Goal: Task Accomplishment & Management: Manage account settings

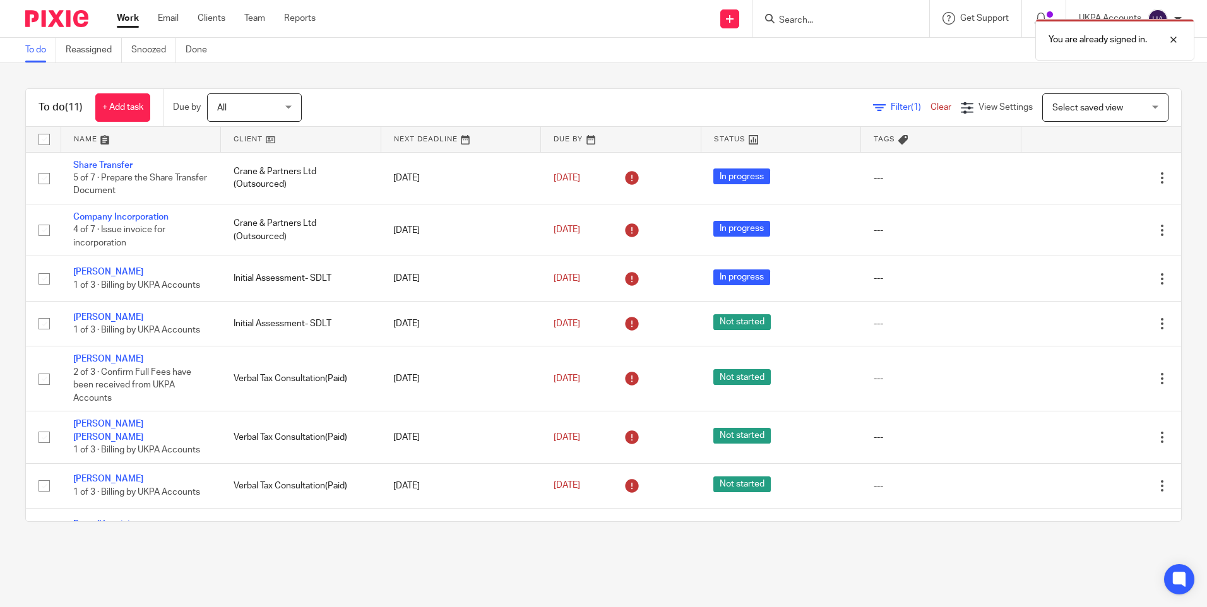
click at [851, 27] on div "You are already signed in." at bounding box center [898, 37] width 591 height 48
click at [819, 21] on div "You are already signed in." at bounding box center [898, 37] width 591 height 48
click at [782, 13] on body "Work Email Clients Team Reports Work Email Clients Team Reports Settings Send n…" at bounding box center [603, 303] width 1207 height 607
drag, startPoint x: 784, startPoint y: 16, endPoint x: 779, endPoint y: 21, distance: 7.6
click at [779, 21] on div "You are already signed in." at bounding box center [898, 37] width 591 height 48
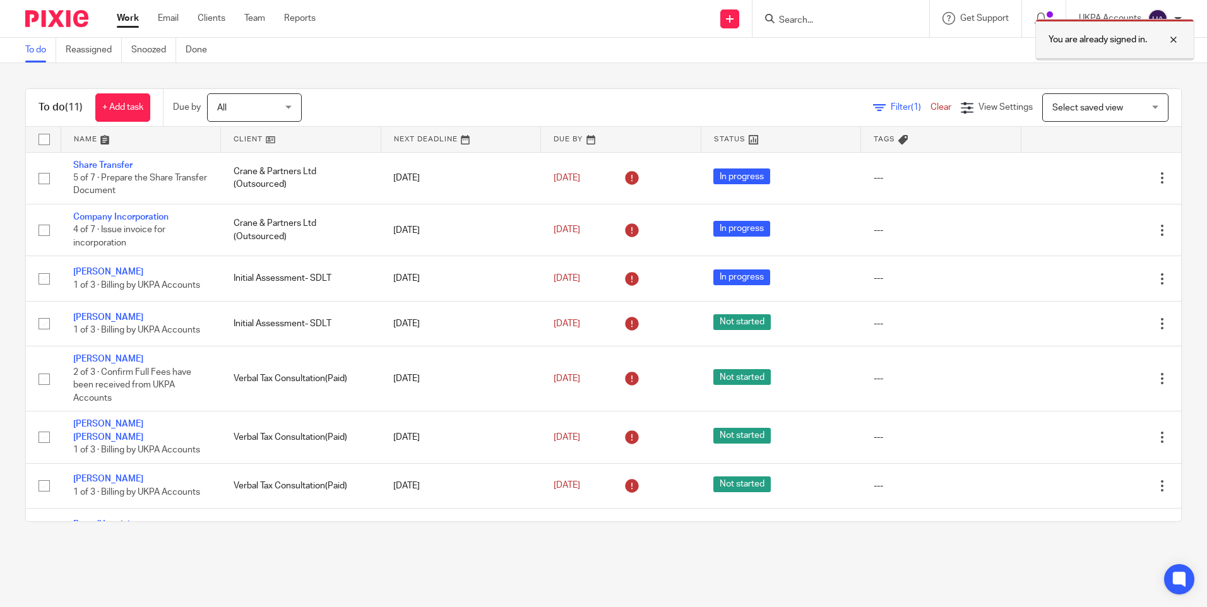
drag, startPoint x: 1171, startPoint y: 40, endPoint x: 1150, endPoint y: 44, distance: 21.8
click at [1172, 40] on div at bounding box center [1164, 39] width 34 height 15
click at [882, 25] on input "Search" at bounding box center [835, 20] width 114 height 11
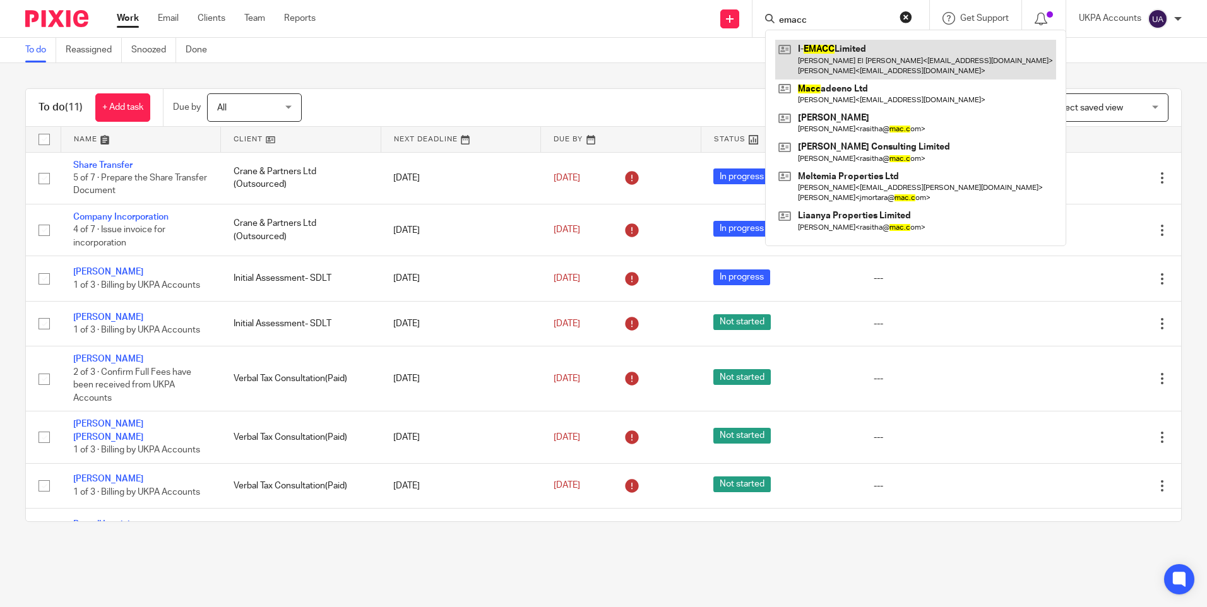
type input "emacc"
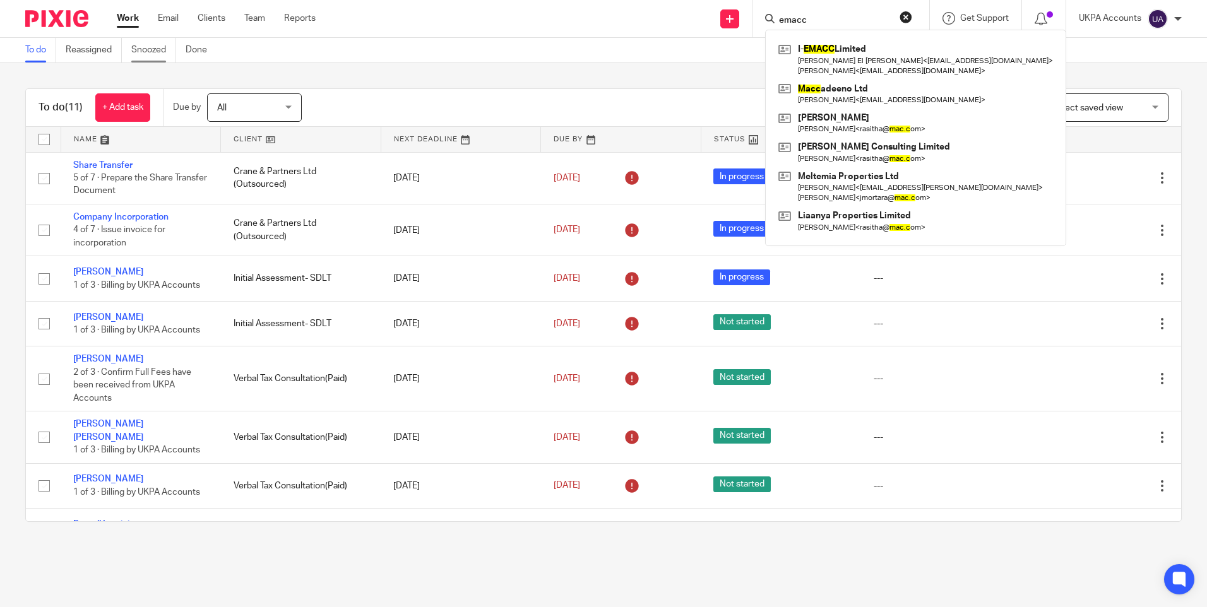
click at [153, 49] on link "Snoozed" at bounding box center [153, 50] width 45 height 25
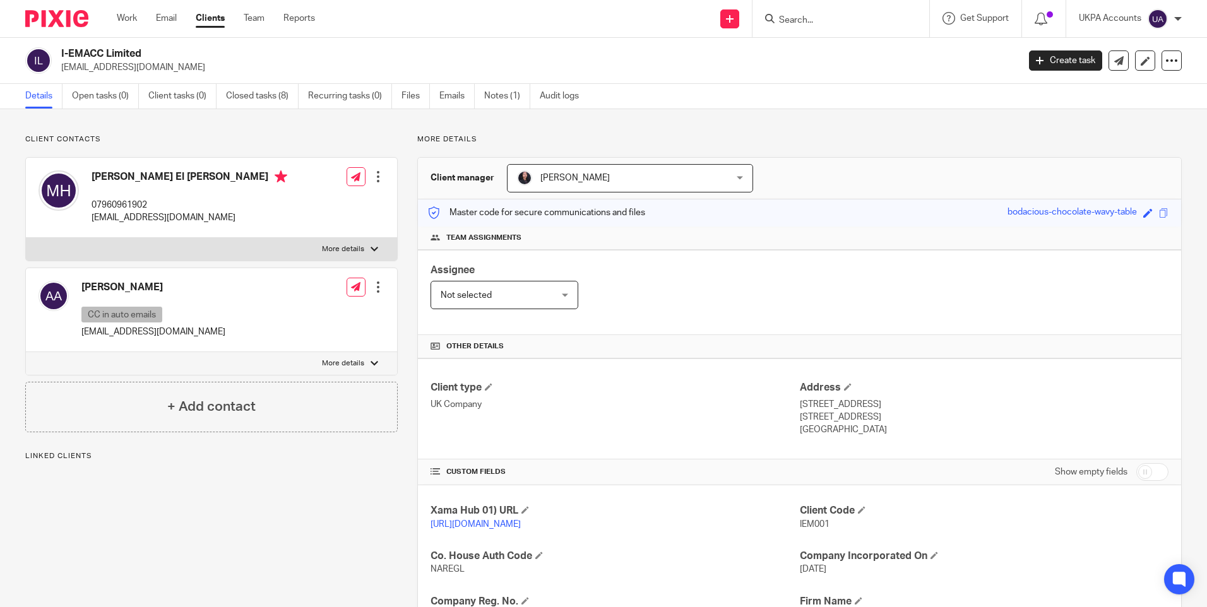
click at [245, 518] on div "Client contacts Anouar Adham CC in auto emails aadham@crowdtolive.com Edit cont…" at bounding box center [202, 461] width 392 height 655
click at [83, 71] on p "jkhan@crowdtolive.com" at bounding box center [535, 67] width 949 height 13
click at [906, 150] on div "More details Client manager Christina Maharjan Christina Maharjan Aarshika Awal…" at bounding box center [790, 461] width 784 height 655
click at [131, 13] on link "Work" at bounding box center [127, 18] width 20 height 13
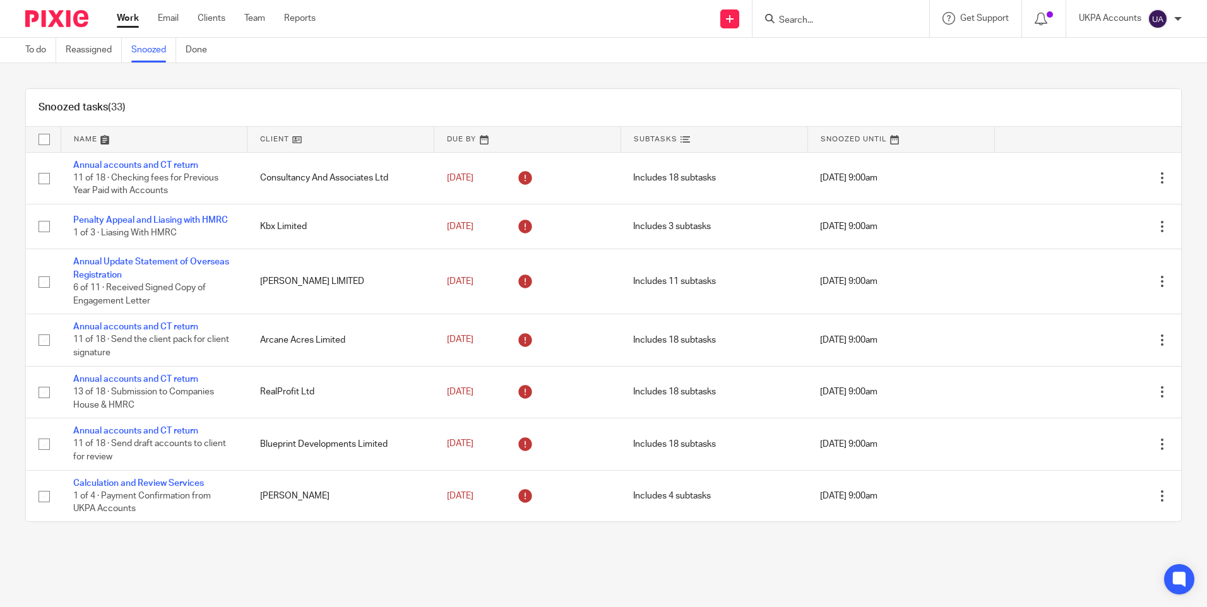
click at [361, 134] on link at bounding box center [340, 139] width 186 height 25
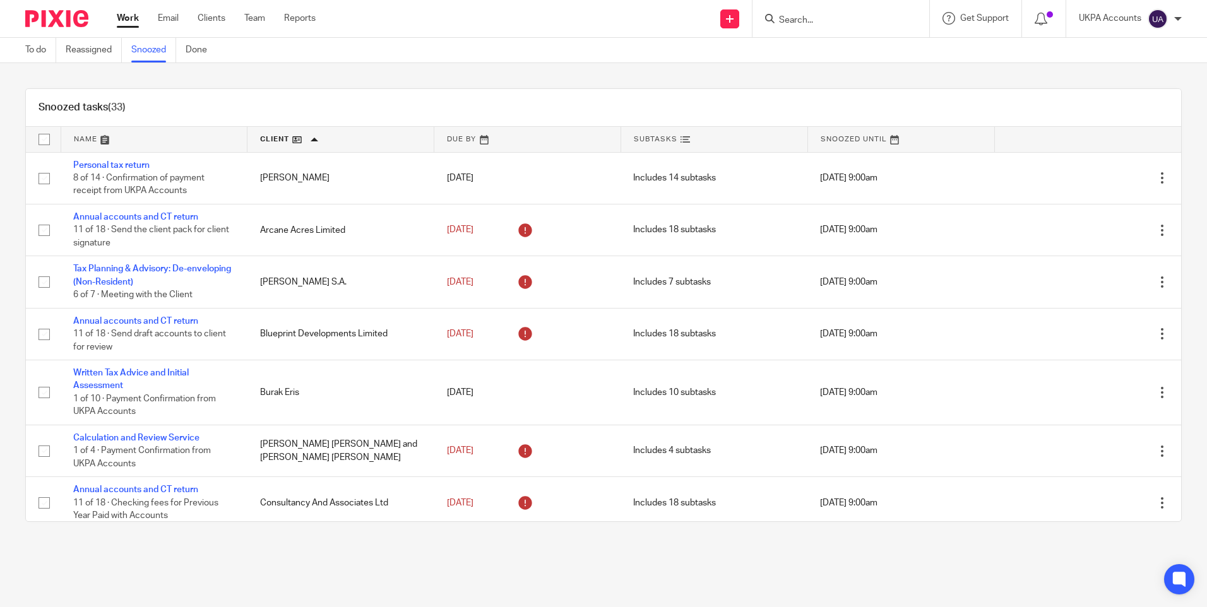
click at [824, 9] on div at bounding box center [840, 18] width 177 height 37
click at [779, 16] on input "Search" at bounding box center [835, 20] width 114 height 11
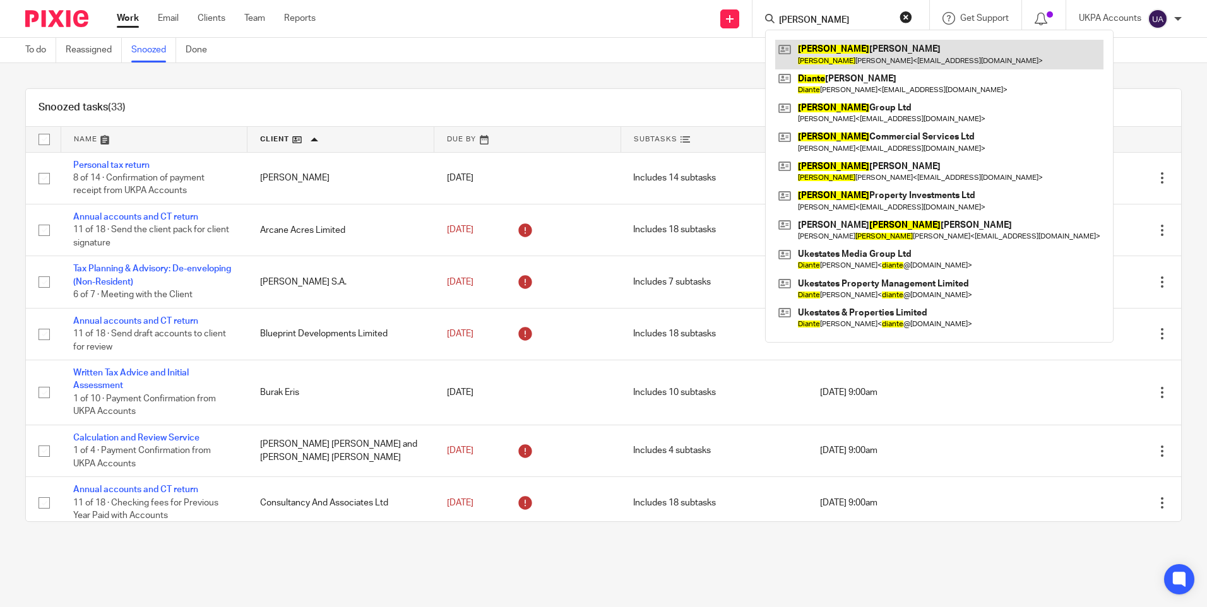
type input "[PERSON_NAME]"
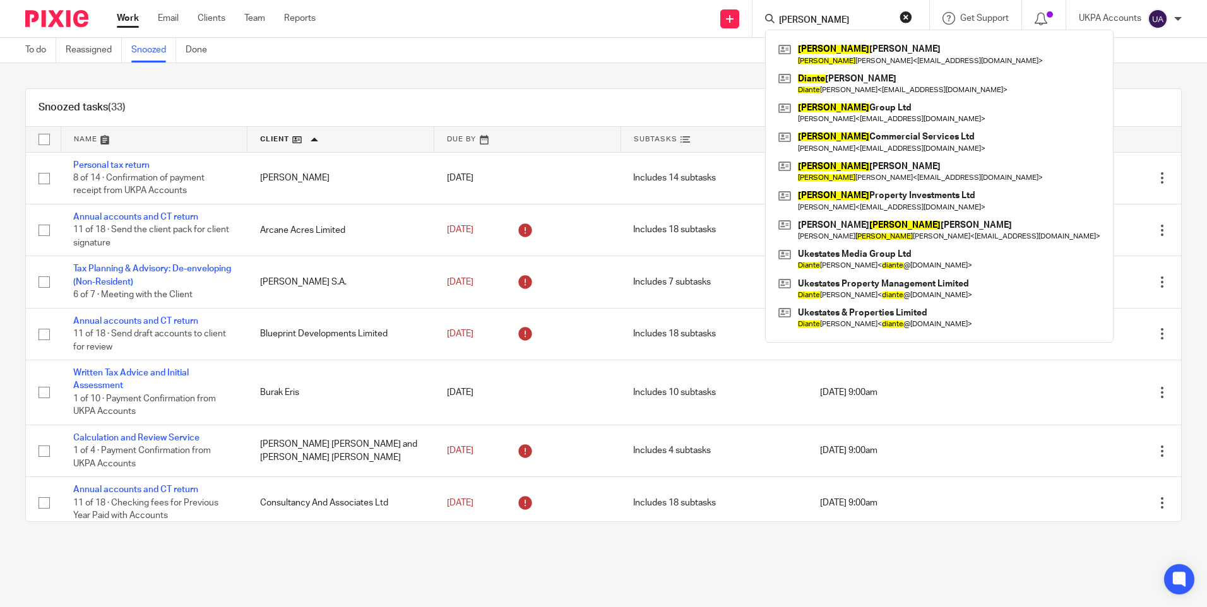
drag, startPoint x: 812, startPoint y: 13, endPoint x: 745, endPoint y: 19, distance: 67.1
click at [745, 19] on div "Send new email Create task Add client diane Diane Lesley Bawden Diane Lesley Ba…" at bounding box center [770, 18] width 872 height 37
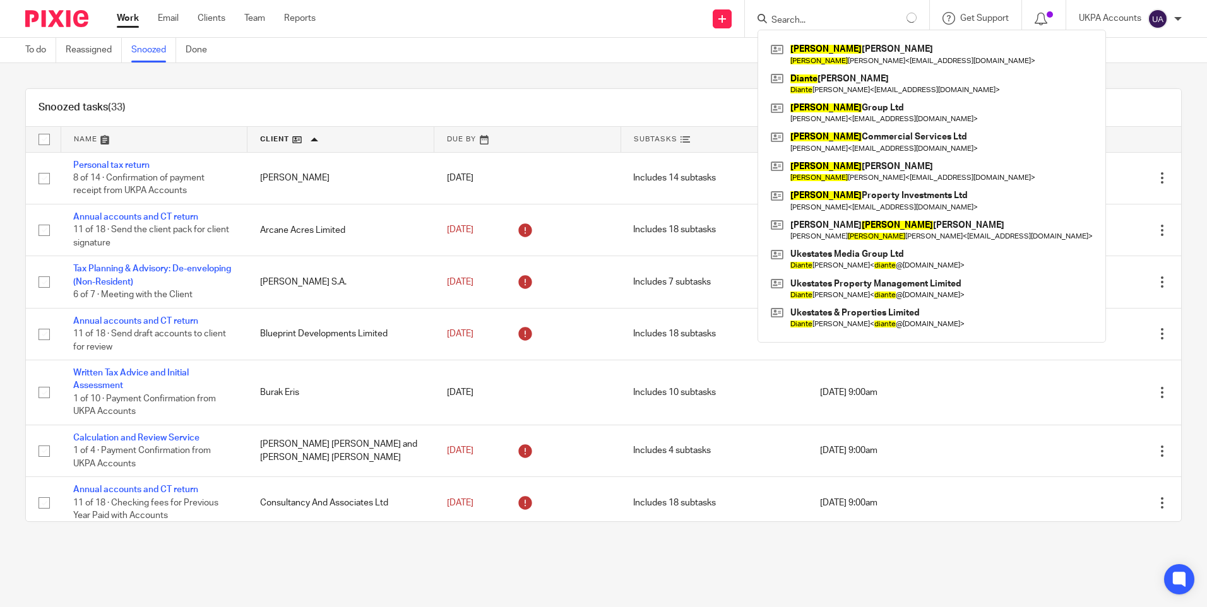
click at [791, 20] on input "Search" at bounding box center [827, 20] width 114 height 11
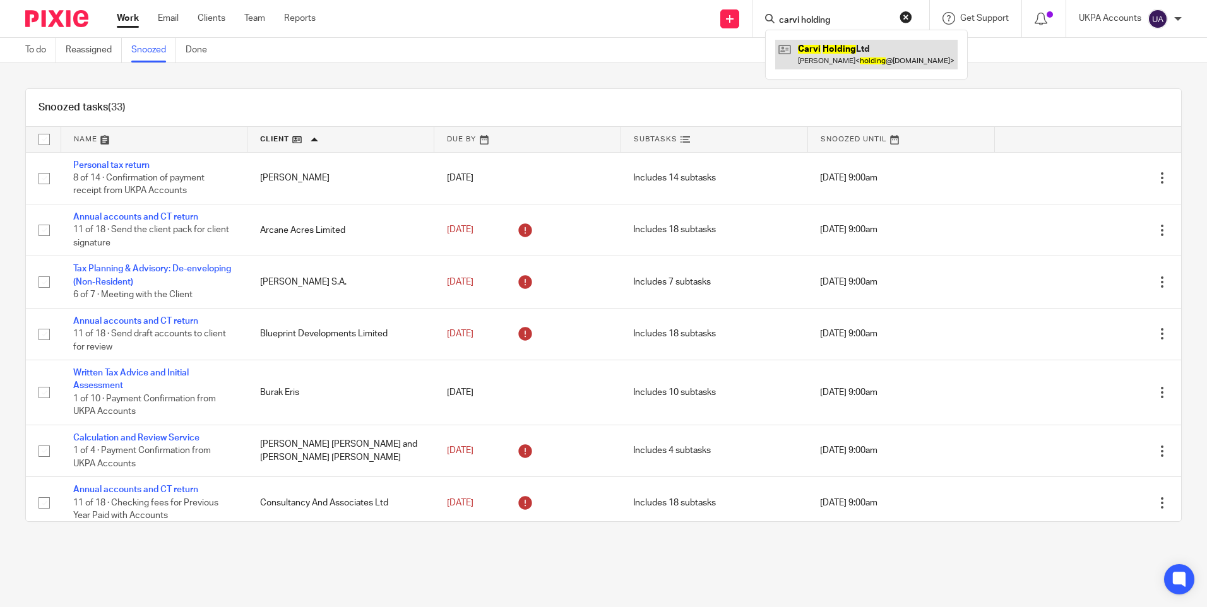
type input "carvi holding"
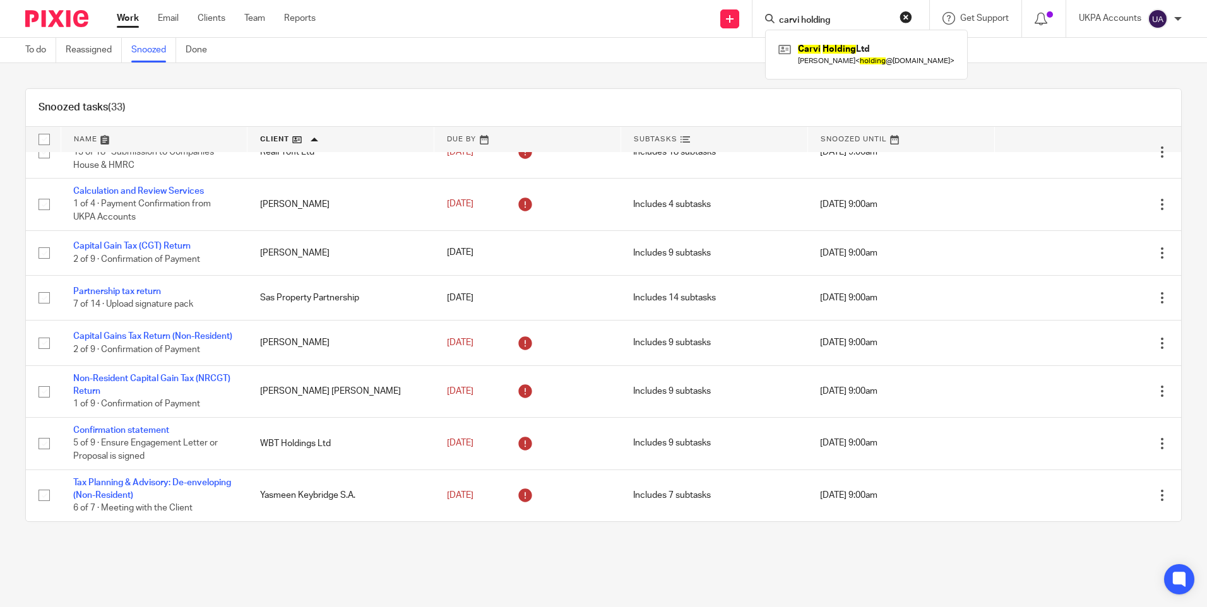
scroll to position [1338, 0]
click at [1018, 78] on div "Snoozed tasks (33) Name Client Due By Subtasks Snoozed Until Personal tax retur…" at bounding box center [603, 305] width 1207 height 484
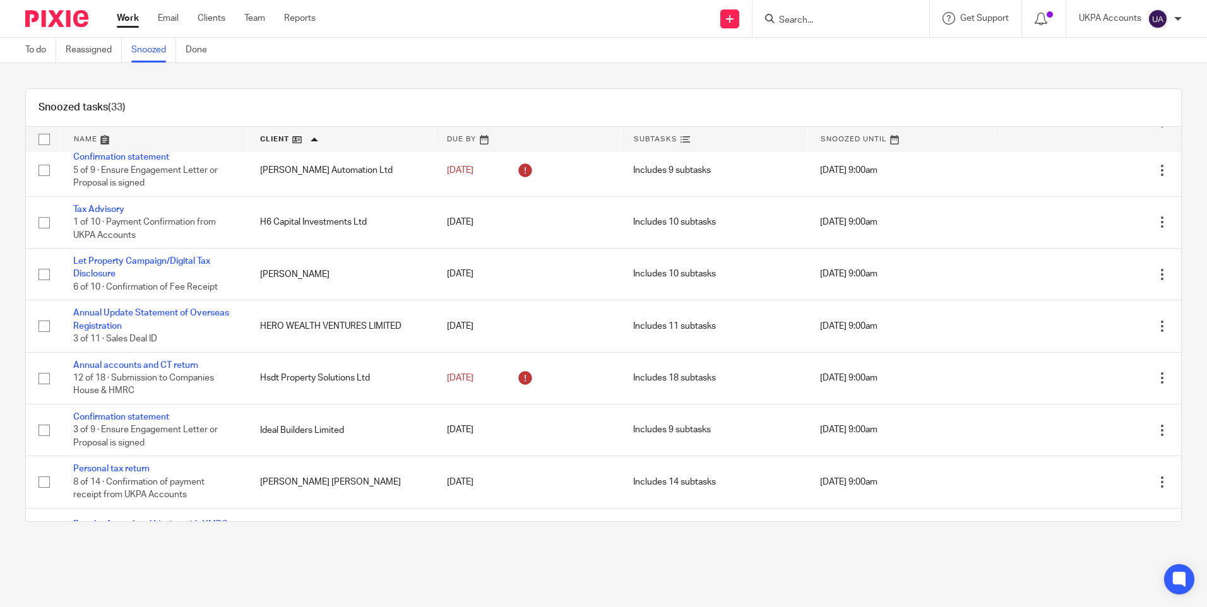
scroll to position [505, 0]
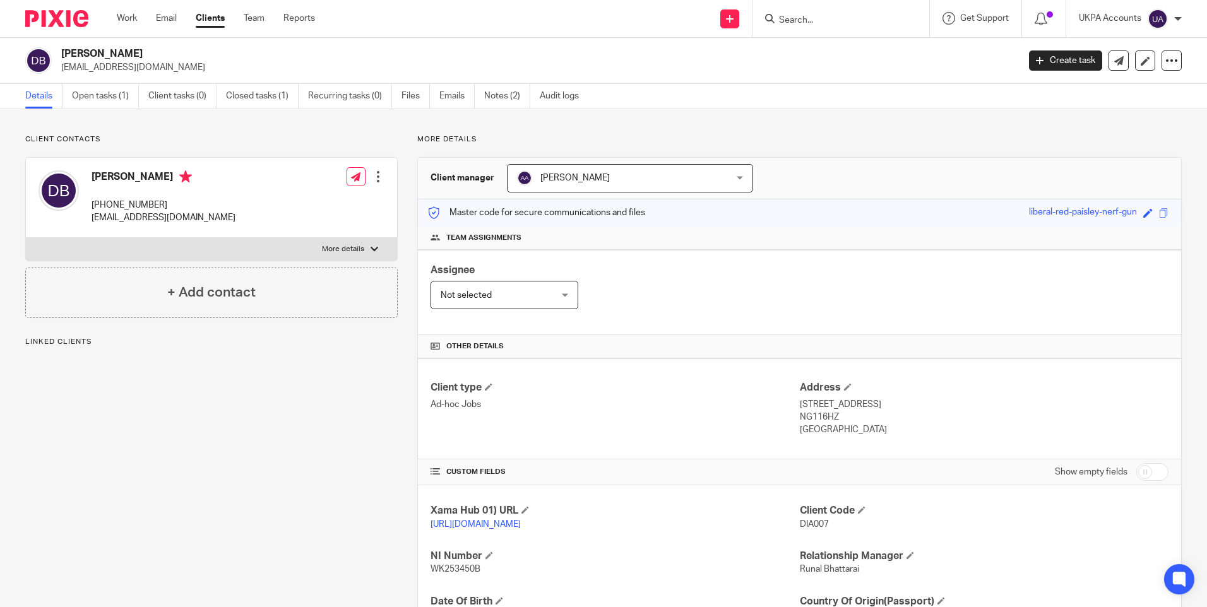
click at [117, 95] on link "Open tasks (1)" at bounding box center [105, 96] width 67 height 25
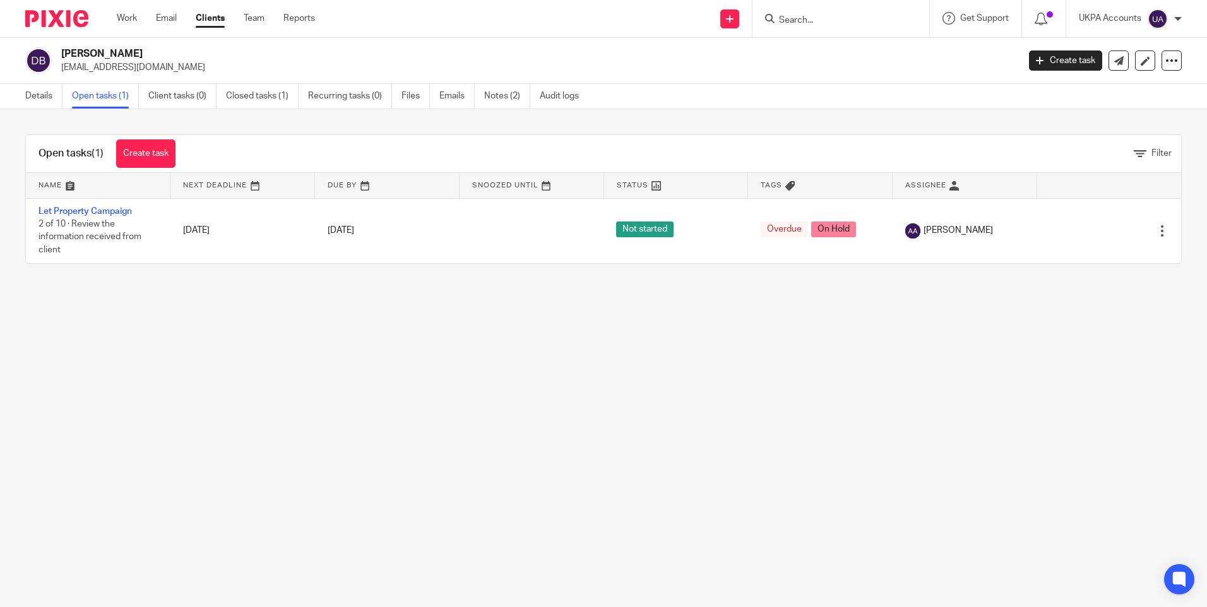
click at [112, 210] on link "Let Property Campaign" at bounding box center [84, 211] width 93 height 9
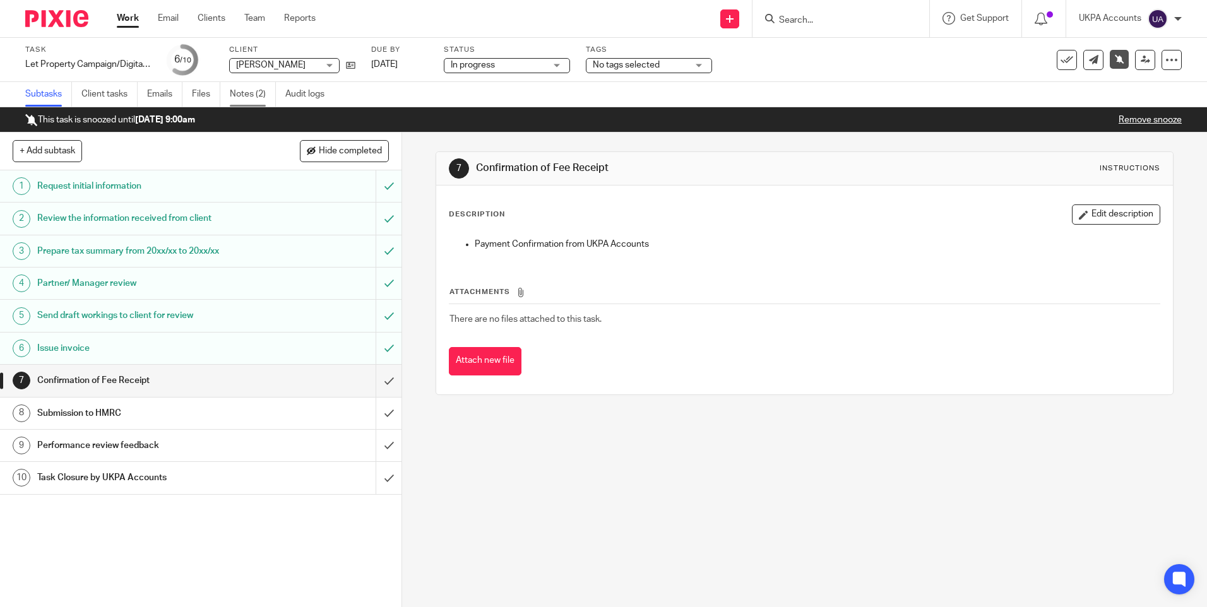
click at [252, 97] on link "Notes (2)" at bounding box center [253, 94] width 46 height 25
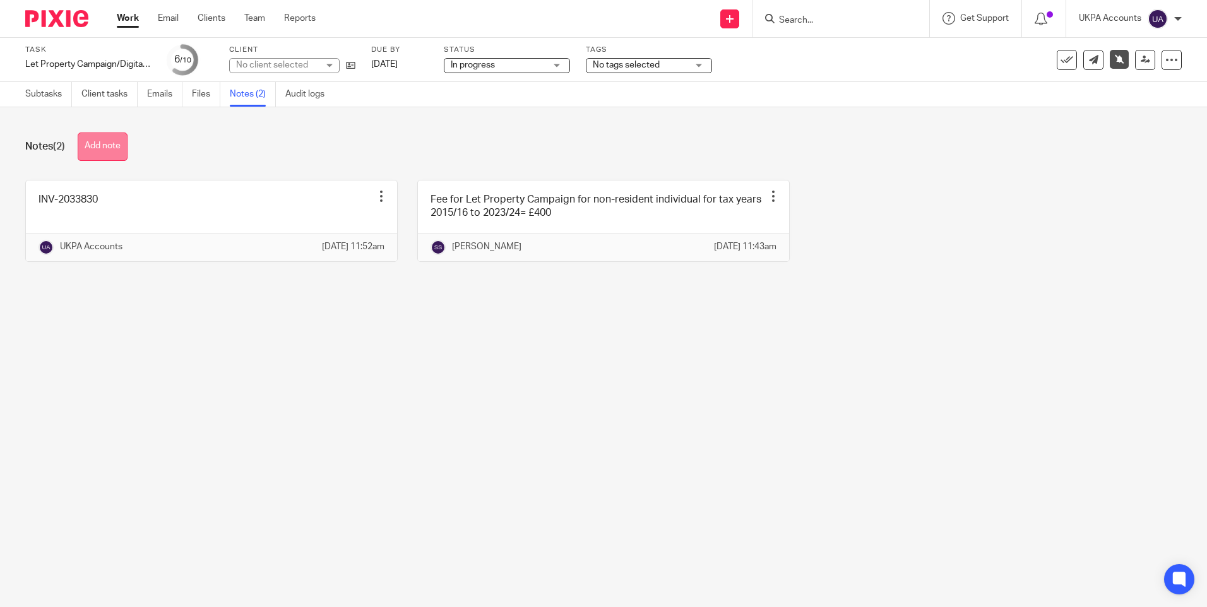
click at [112, 139] on button "Add note" at bounding box center [103, 147] width 50 height 28
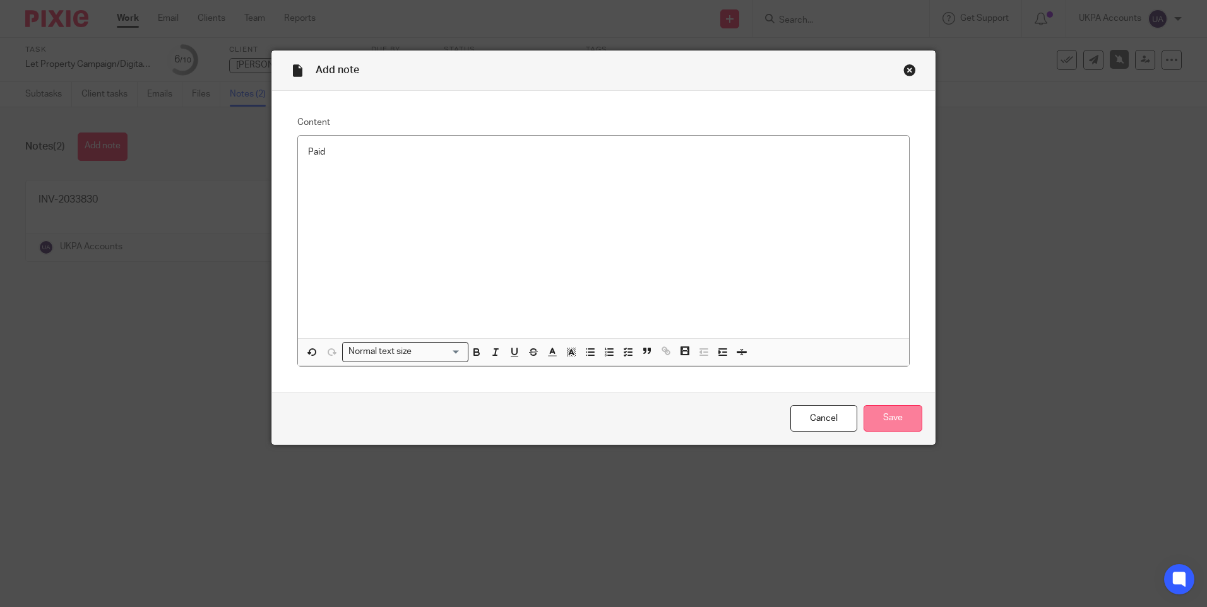
click at [895, 416] on input "Save" at bounding box center [892, 418] width 59 height 27
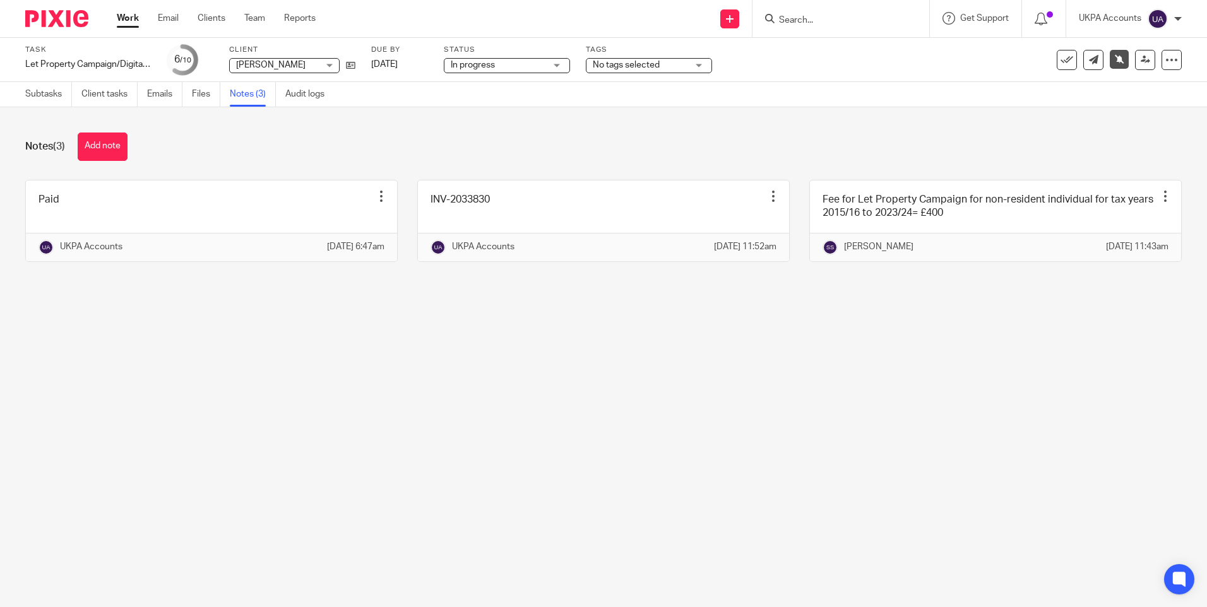
click at [636, 413] on main "Task Let Property Campaign/Digital Tax Disclosure Save Let Property Campaign/Di…" at bounding box center [603, 303] width 1207 height 607
click at [548, 141] on div "Notes (3) Add note" at bounding box center [603, 147] width 1156 height 28
click at [59, 99] on link "Subtasks" at bounding box center [48, 94] width 47 height 25
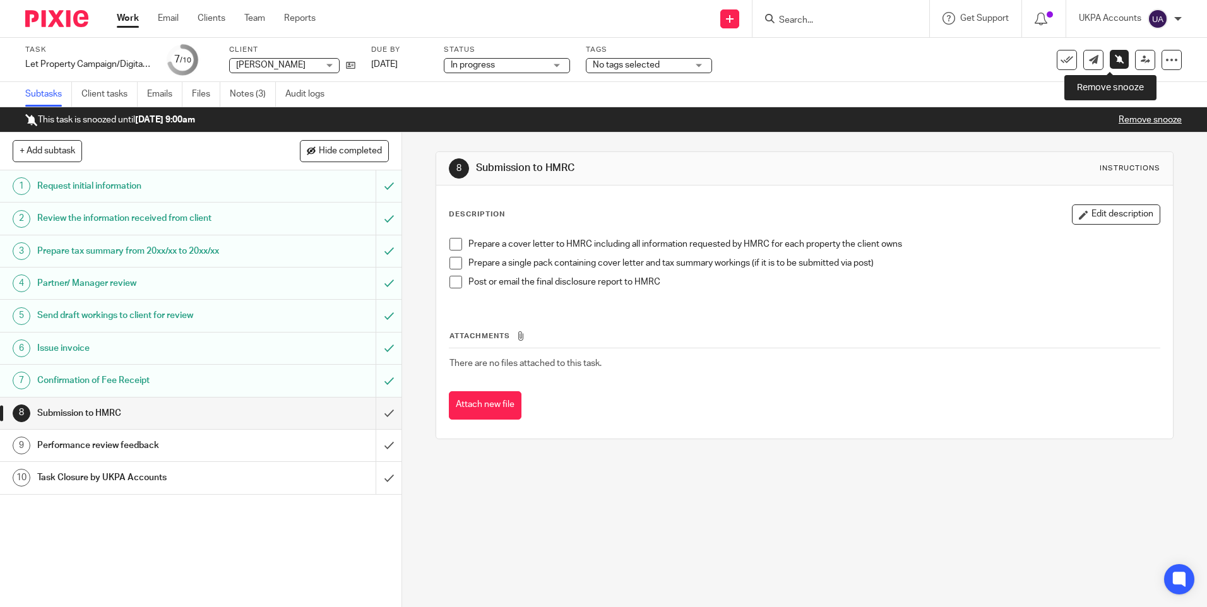
click at [1115, 61] on icon at bounding box center [1119, 58] width 9 height 9
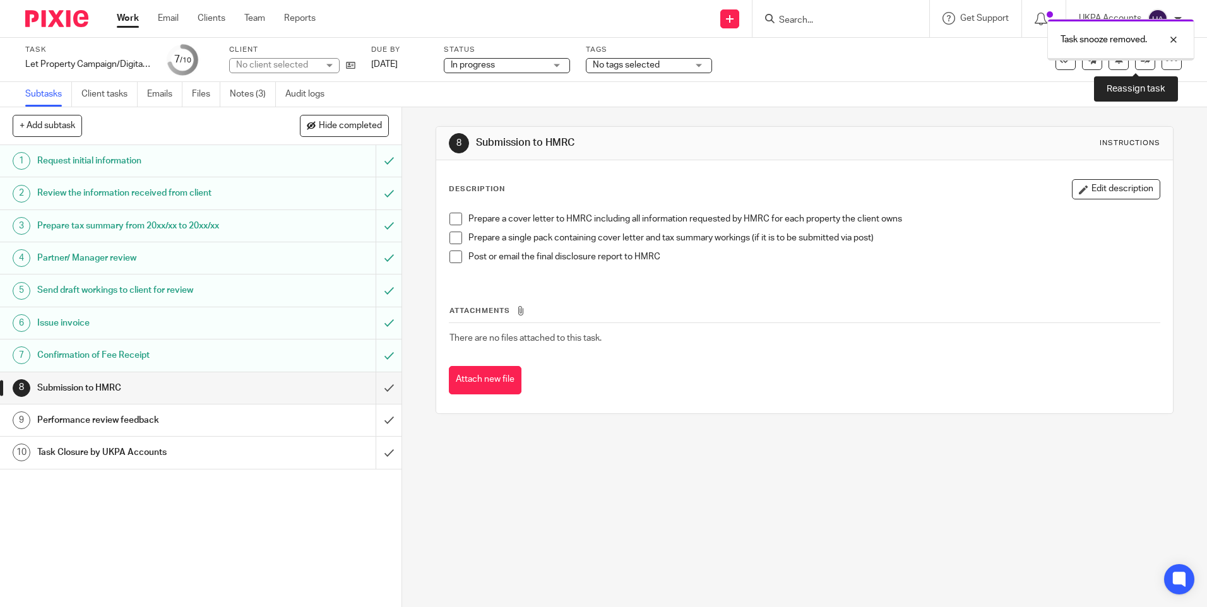
click at [1135, 66] on link at bounding box center [1145, 60] width 20 height 20
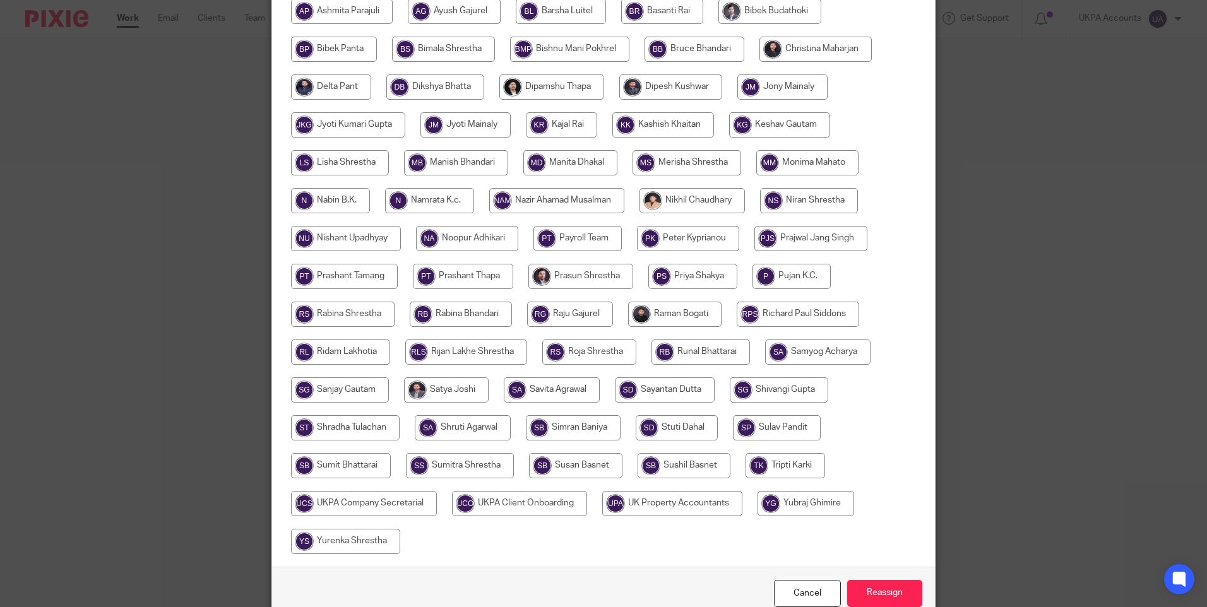
scroll to position [370, 0]
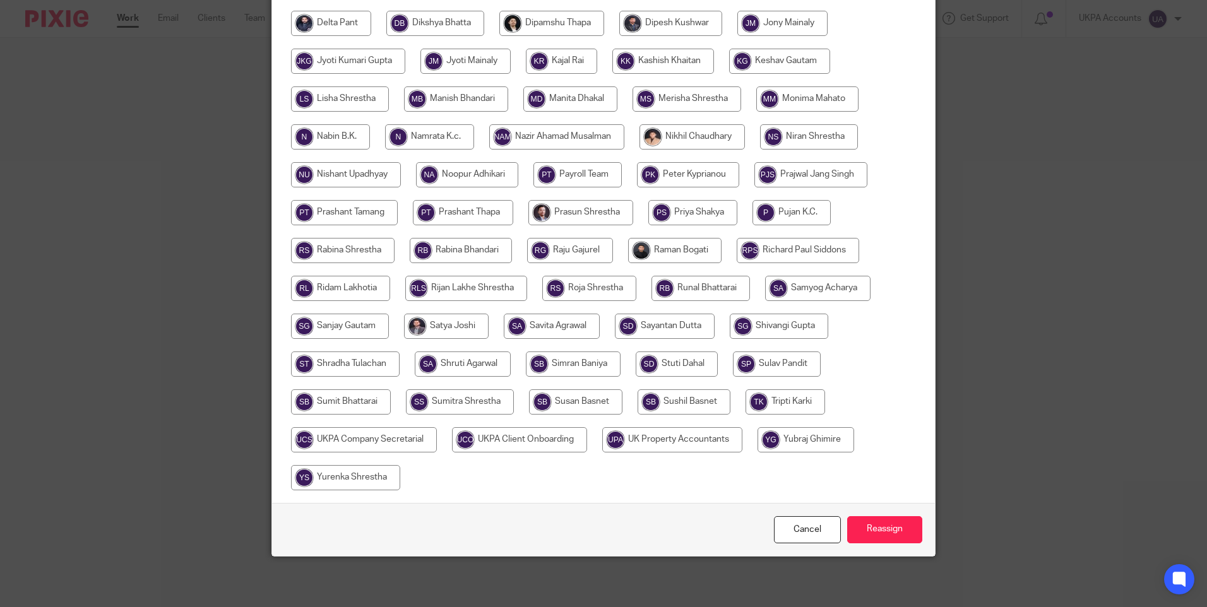
click at [449, 398] on input "radio" at bounding box center [460, 401] width 108 height 25
radio input "true"
click at [907, 526] on input "Reassign" at bounding box center [884, 529] width 75 height 27
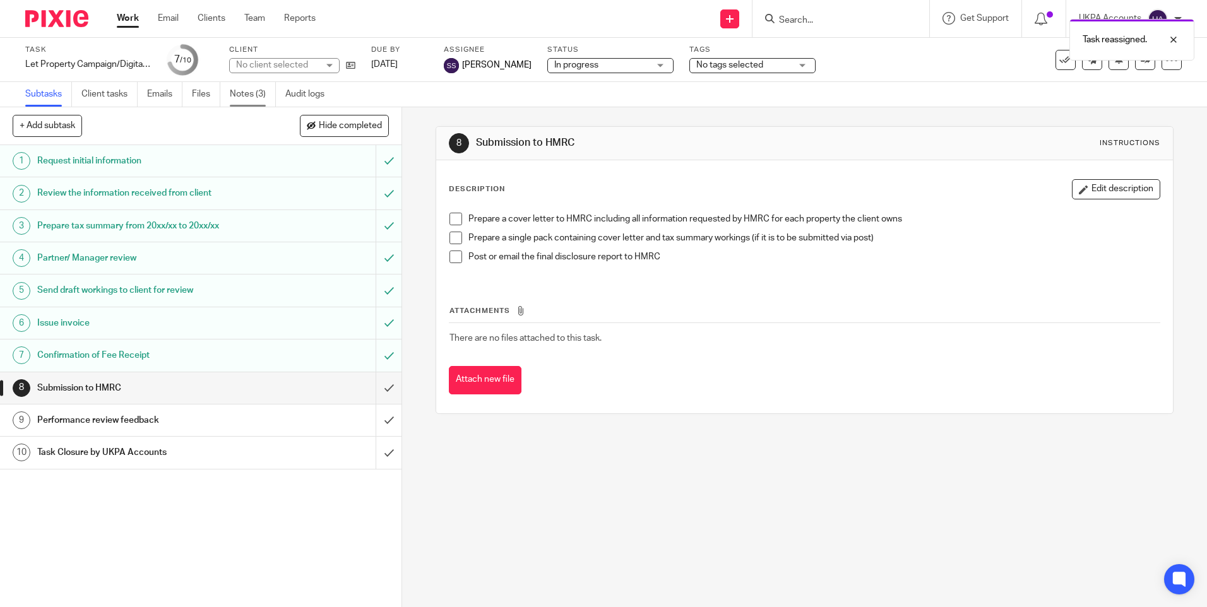
click at [247, 91] on link "Notes (3)" at bounding box center [253, 94] width 46 height 25
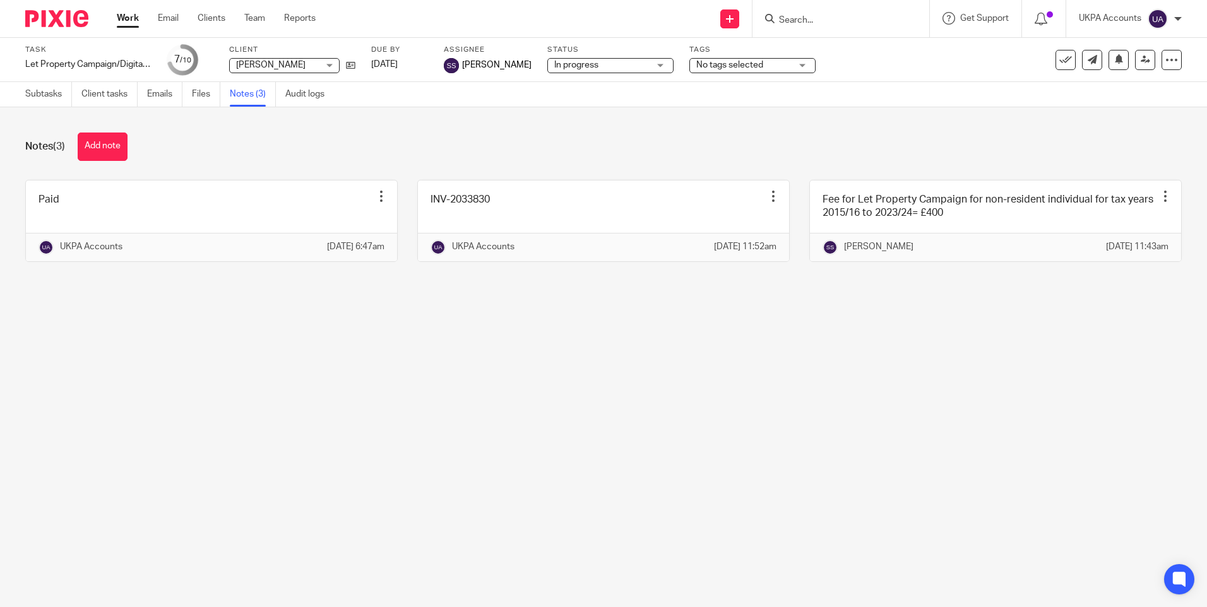
click at [130, 19] on link "Work" at bounding box center [128, 18] width 22 height 13
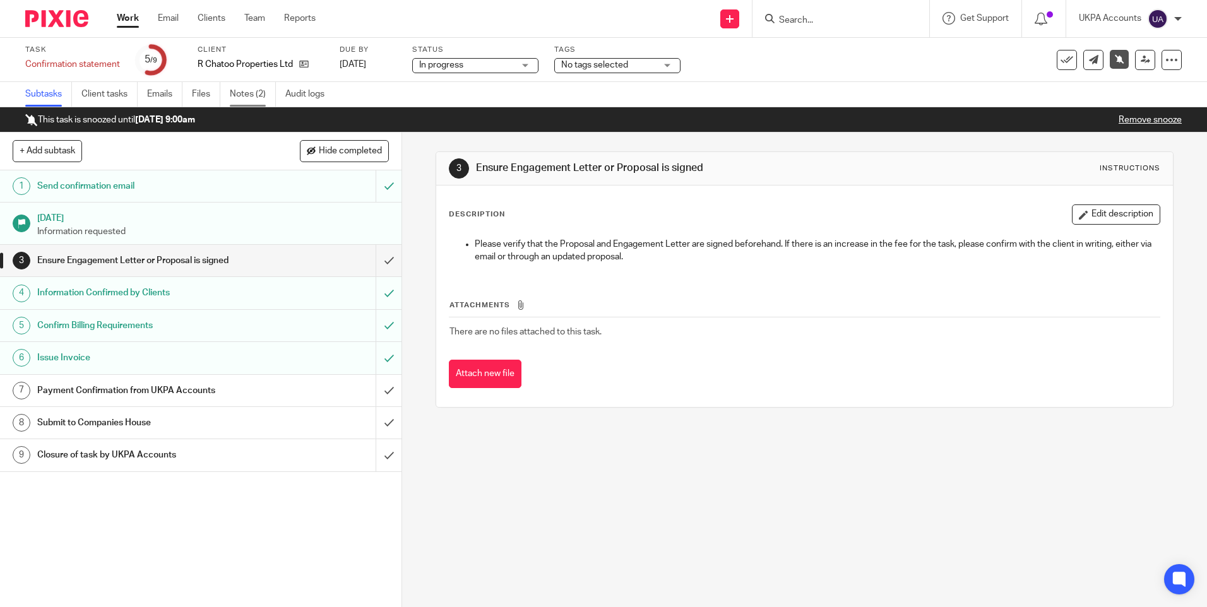
click at [256, 97] on link "Notes (2)" at bounding box center [253, 94] width 46 height 25
click at [379, 390] on input "submit" at bounding box center [200, 391] width 401 height 32
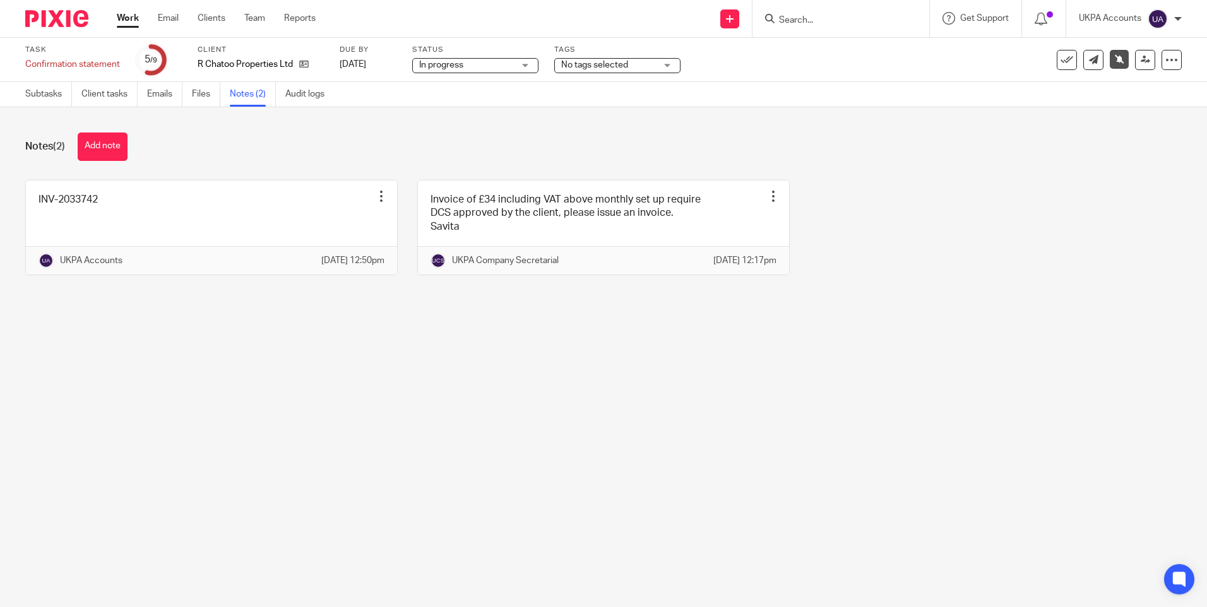
click at [358, 408] on main "Task Confirmation statement Save Confirmation statement 5 /9 Client R Chatoo Pr…" at bounding box center [603, 303] width 1207 height 607
click at [48, 95] on link "Subtasks" at bounding box center [48, 94] width 47 height 25
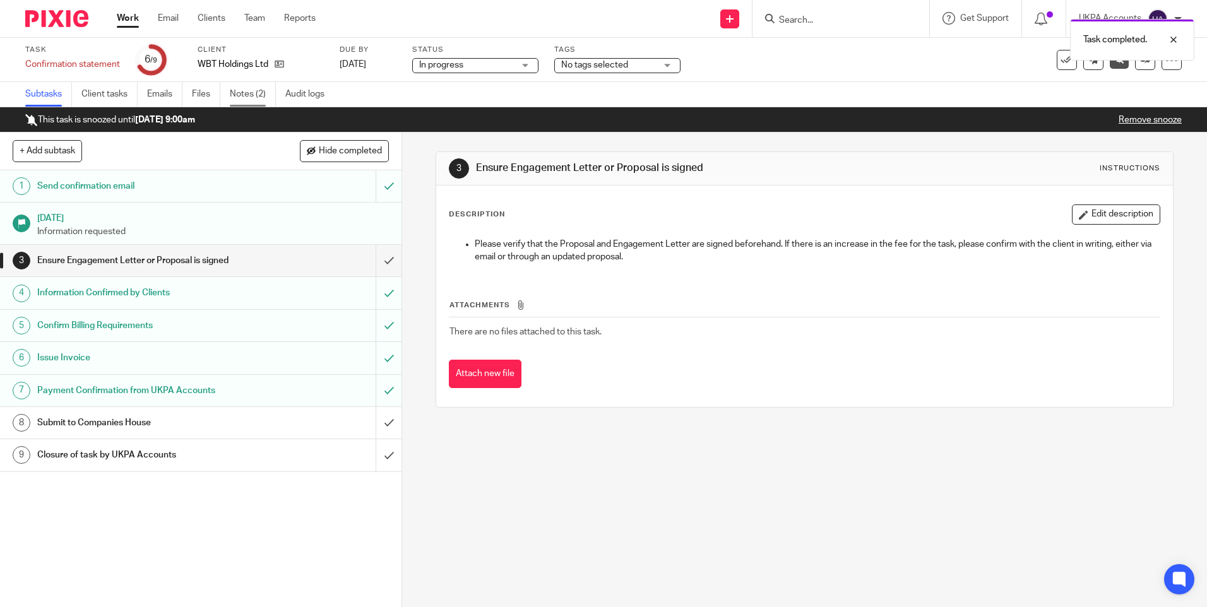
click at [255, 95] on link "Notes (2)" at bounding box center [253, 94] width 46 height 25
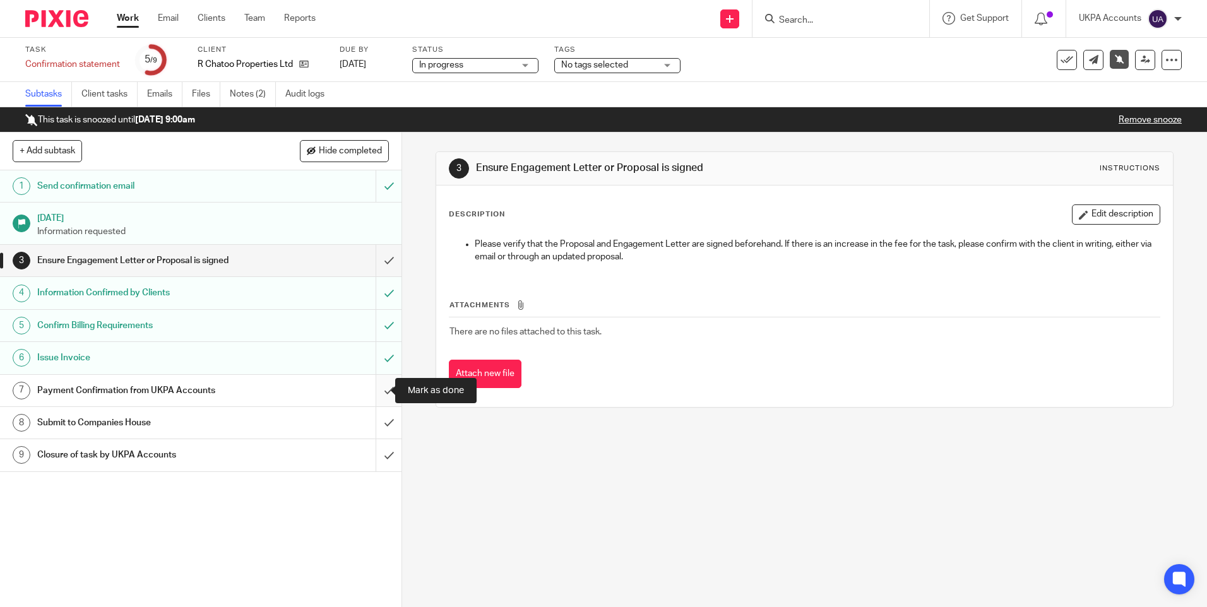
click at [374, 391] on input "submit" at bounding box center [200, 391] width 401 height 32
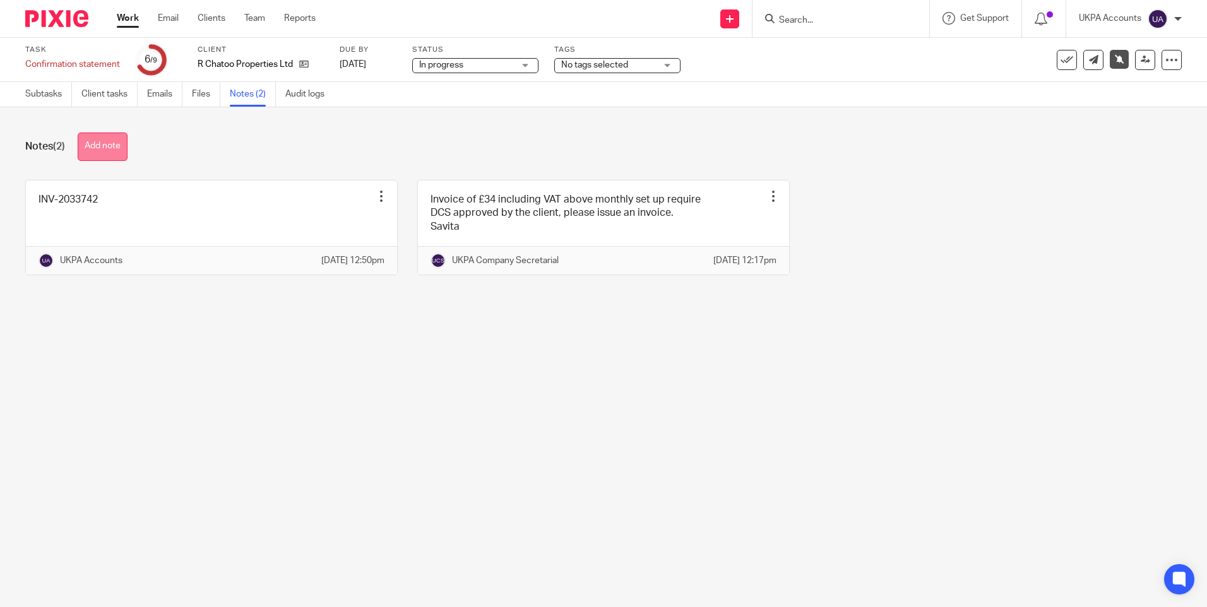
click at [116, 148] on button "Add note" at bounding box center [103, 147] width 50 height 28
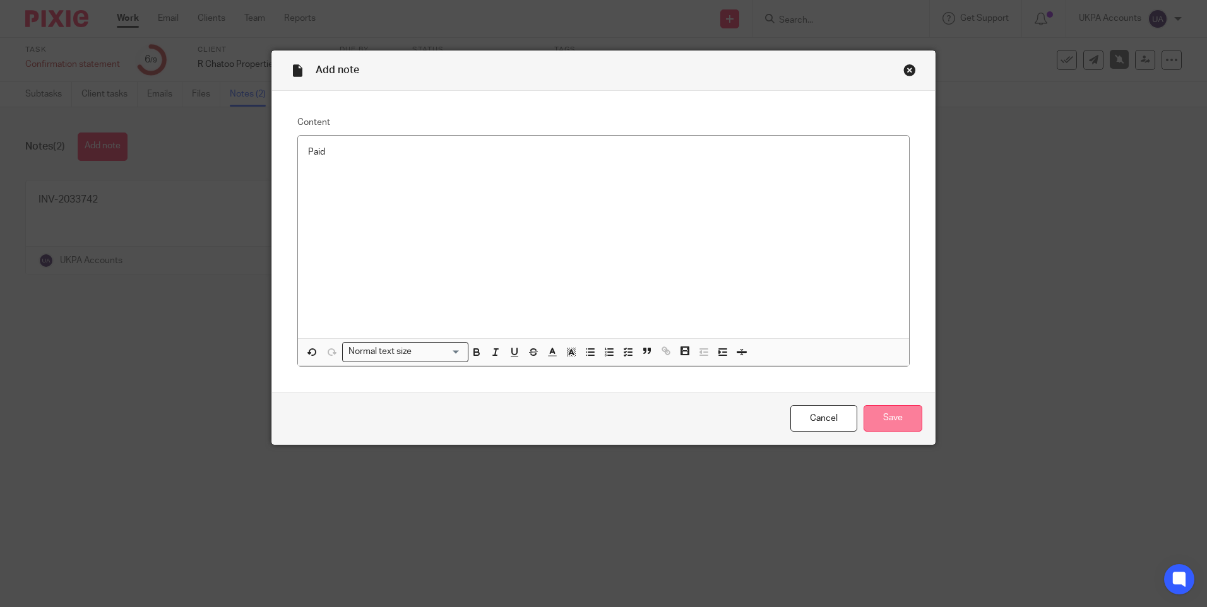
click at [881, 416] on input "Save" at bounding box center [892, 418] width 59 height 27
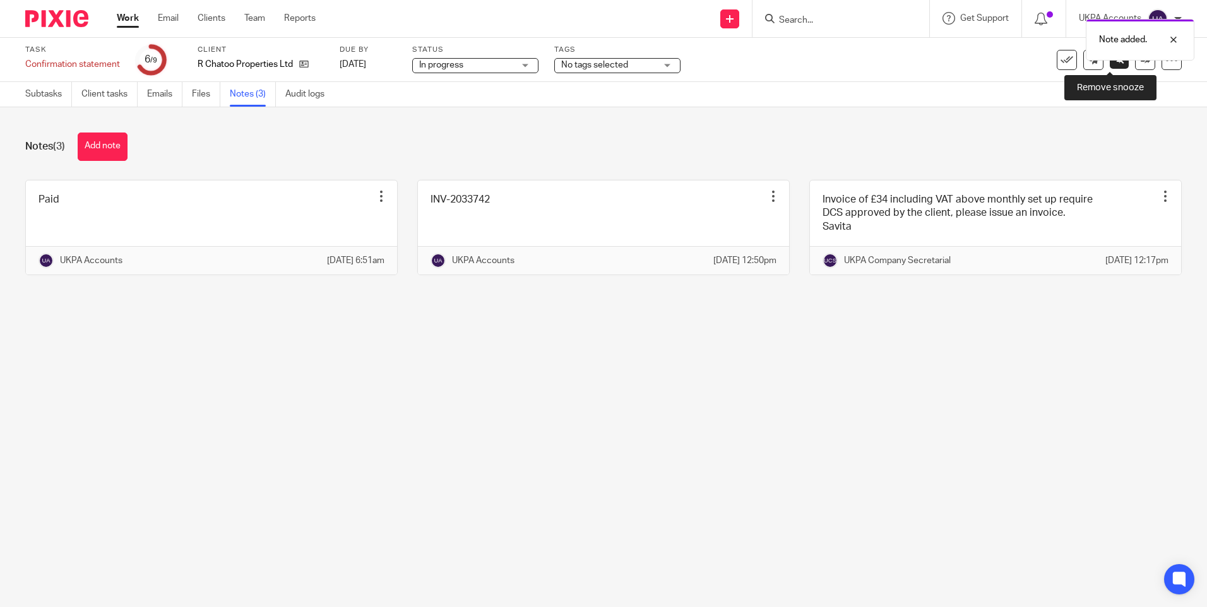
click at [1116, 61] on link at bounding box center [1118, 59] width 19 height 19
click at [52, 92] on link "Subtasks" at bounding box center [48, 94] width 47 height 25
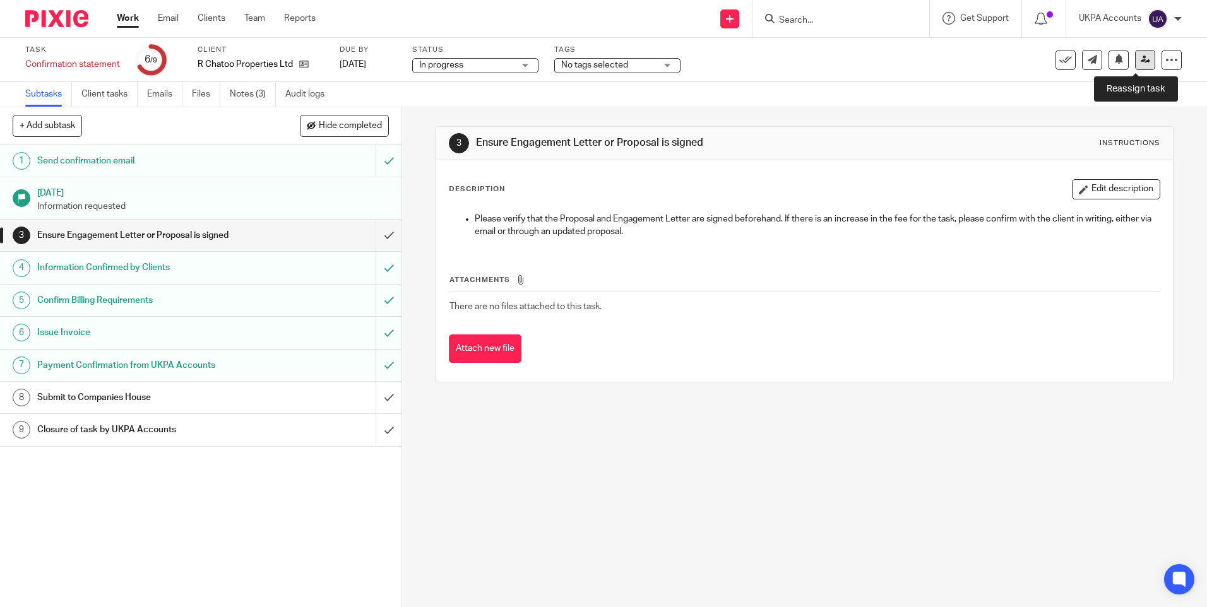
click at [1140, 59] on icon at bounding box center [1144, 59] width 9 height 9
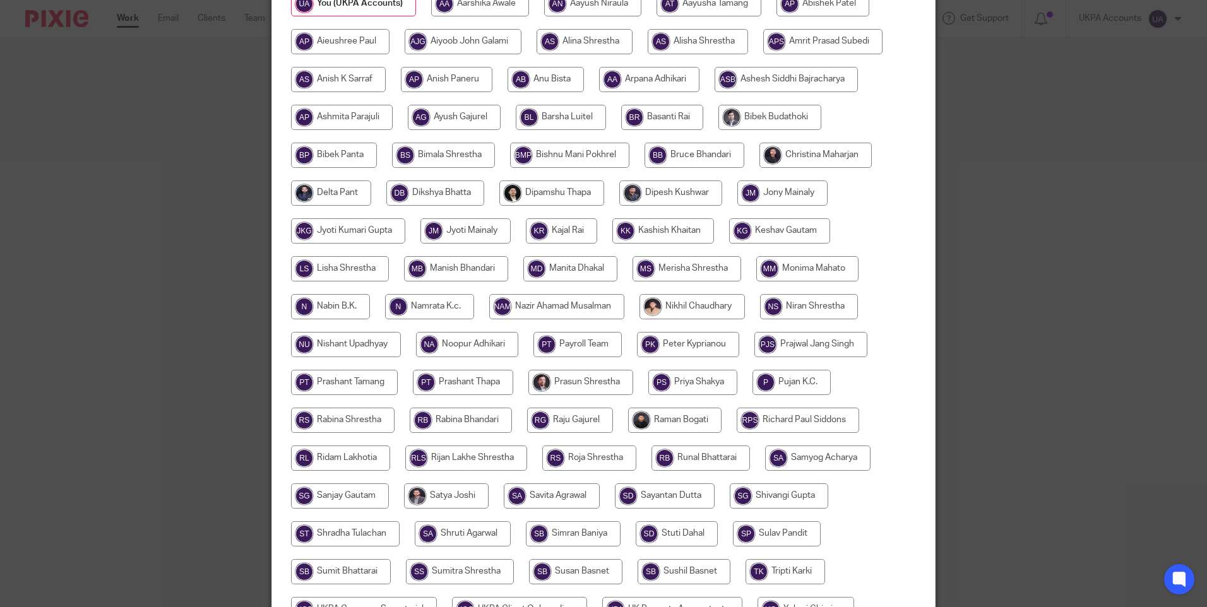
scroll to position [370, 0]
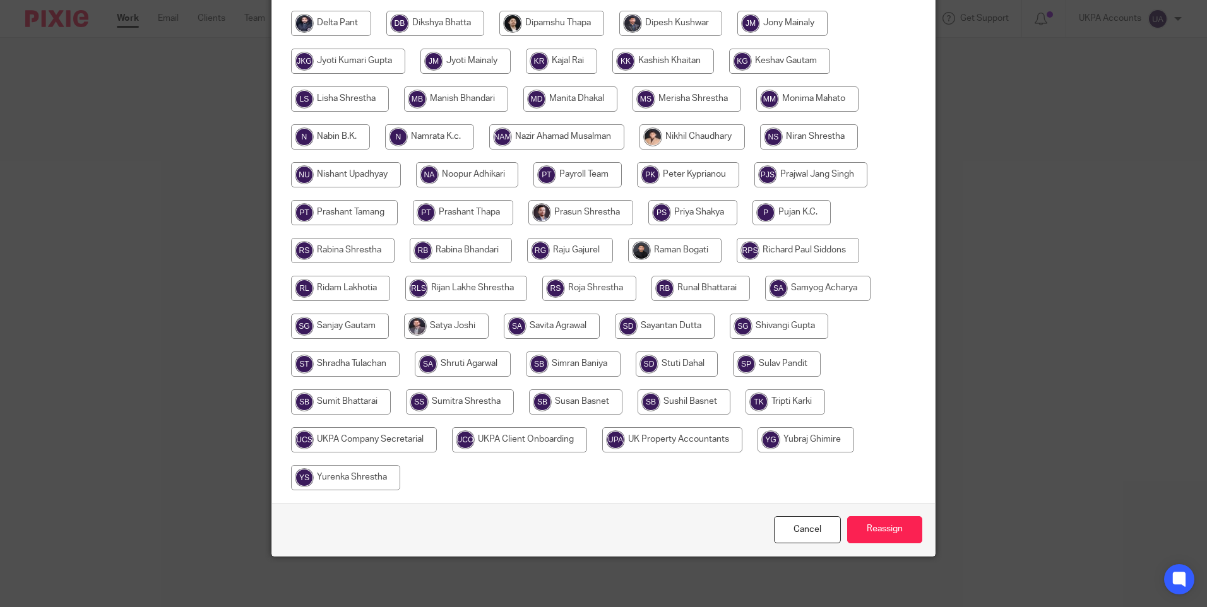
click at [406, 437] on input "radio" at bounding box center [364, 439] width 146 height 25
radio input "true"
click at [896, 528] on input "Reassign" at bounding box center [884, 529] width 75 height 27
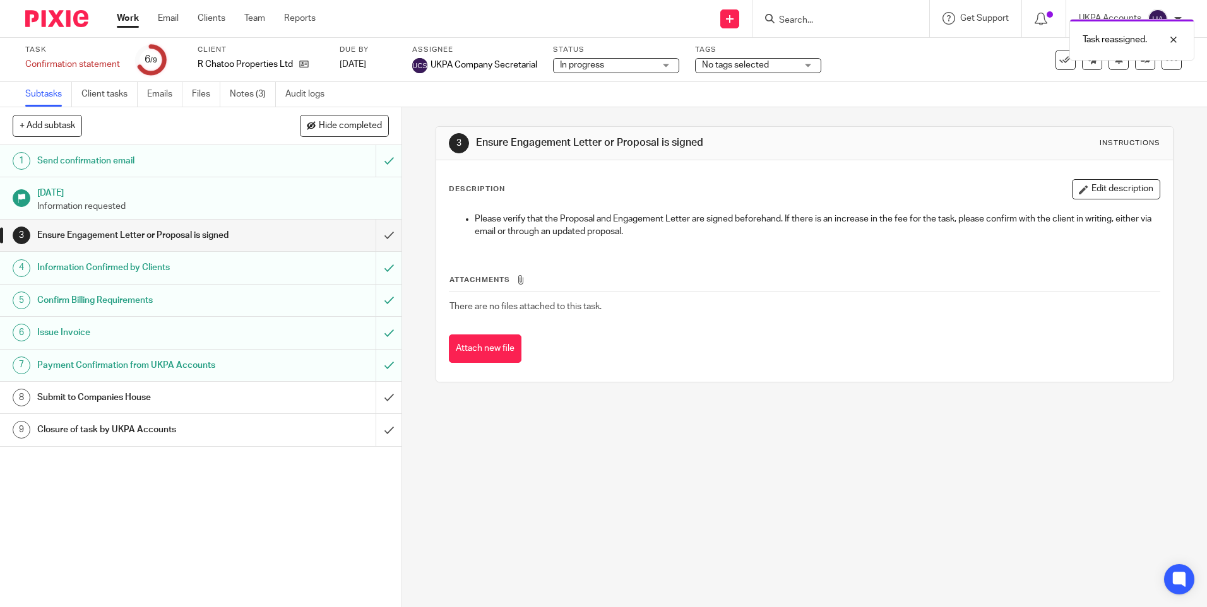
click at [220, 517] on div "1 Send confirmation email 6 Aug 2025 Information requested 3 Ensure Engagement …" at bounding box center [200, 376] width 401 height 462
click at [206, 525] on div "1 Send confirmation email 6 Aug 2025 Information requested 3 Ensure Engagement …" at bounding box center [200, 376] width 401 height 462
click at [581, 540] on div "3 Ensure Engagement Letter or Proposal is signed Instructions Description Edit …" at bounding box center [804, 357] width 805 height 500
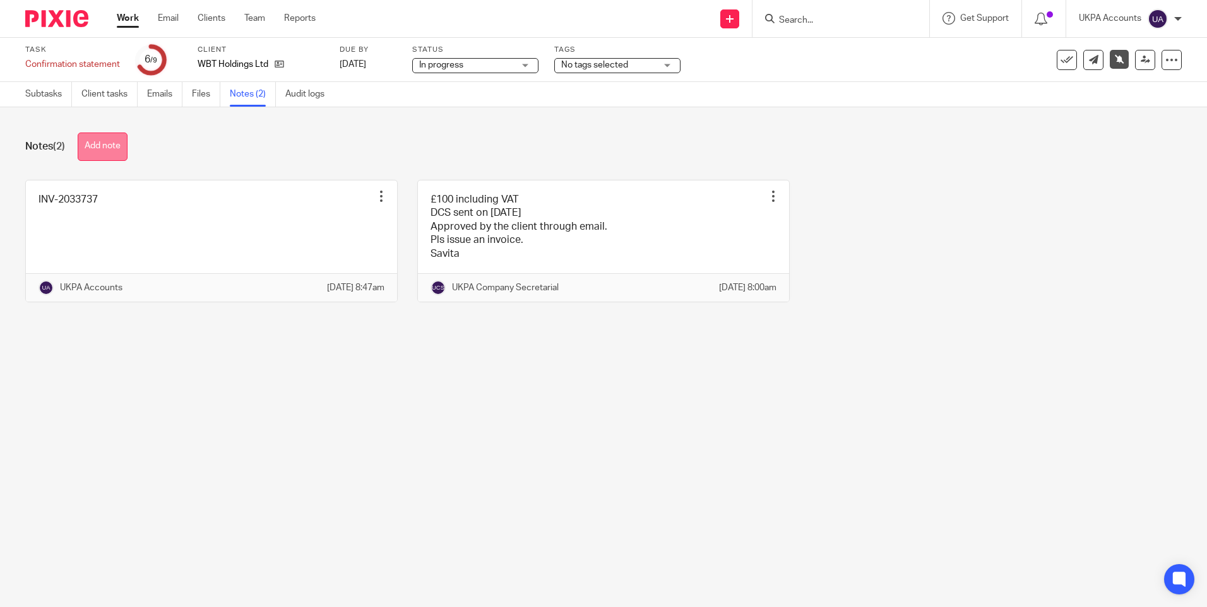
click at [121, 139] on button "Add note" at bounding box center [103, 147] width 50 height 28
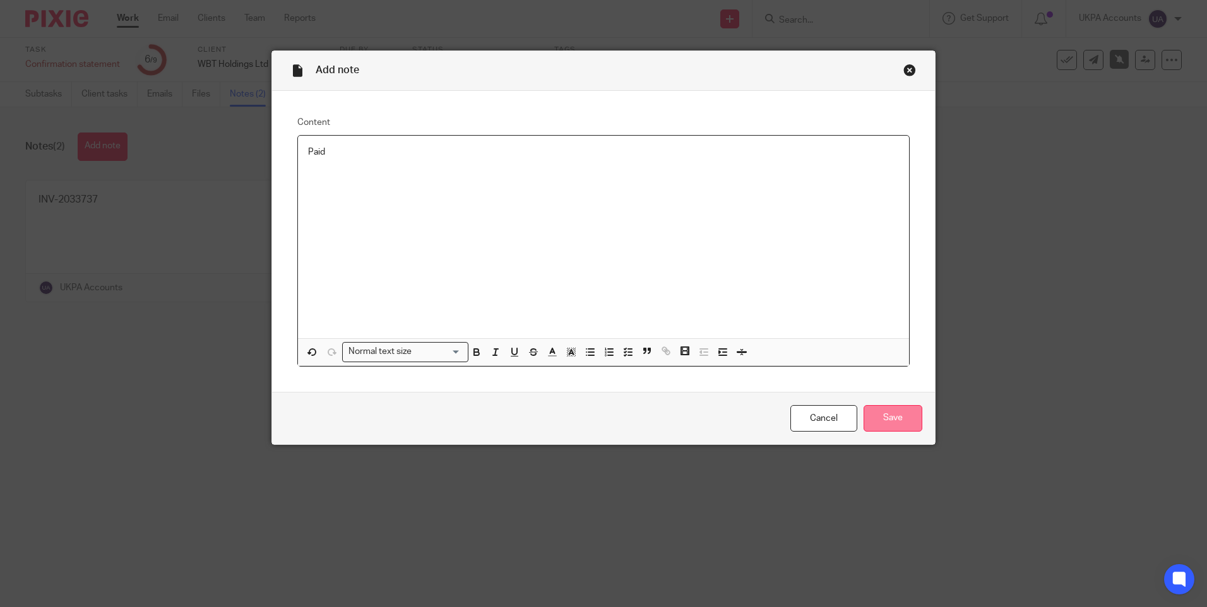
click at [890, 418] on input "Save" at bounding box center [892, 418] width 59 height 27
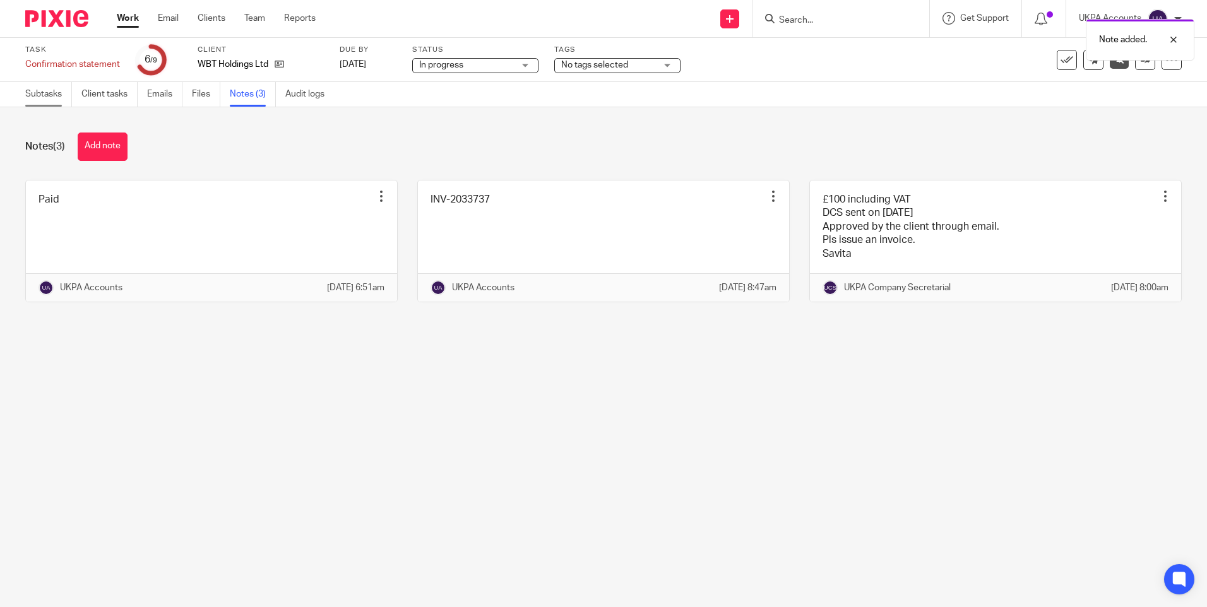
click at [50, 87] on link "Subtasks" at bounding box center [48, 94] width 47 height 25
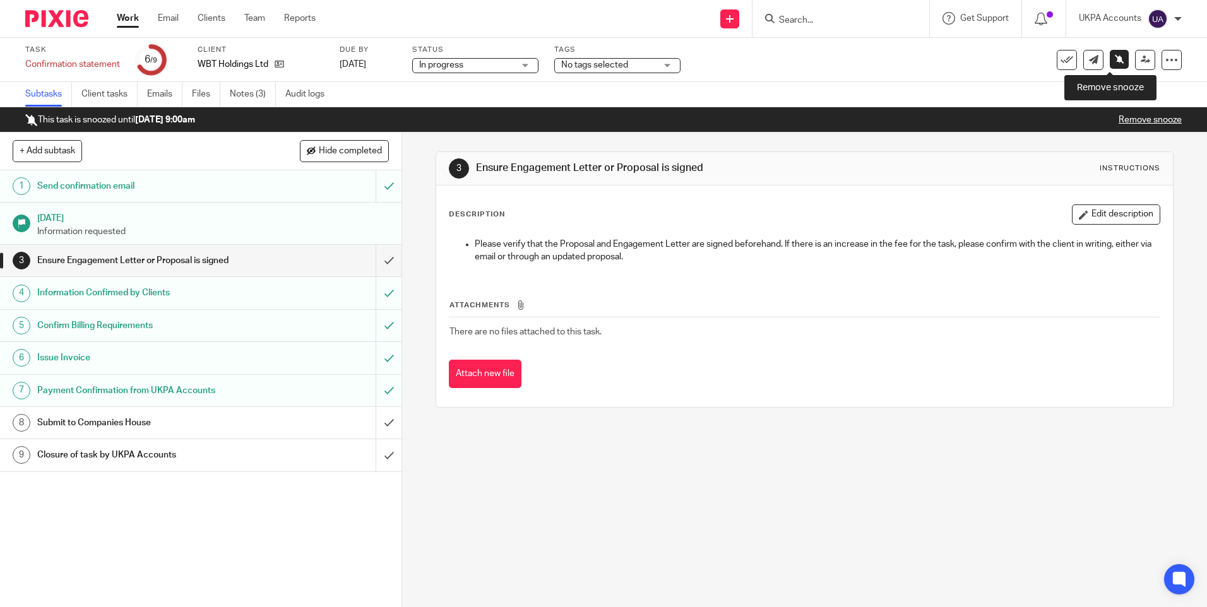
click at [1115, 61] on icon at bounding box center [1119, 58] width 9 height 9
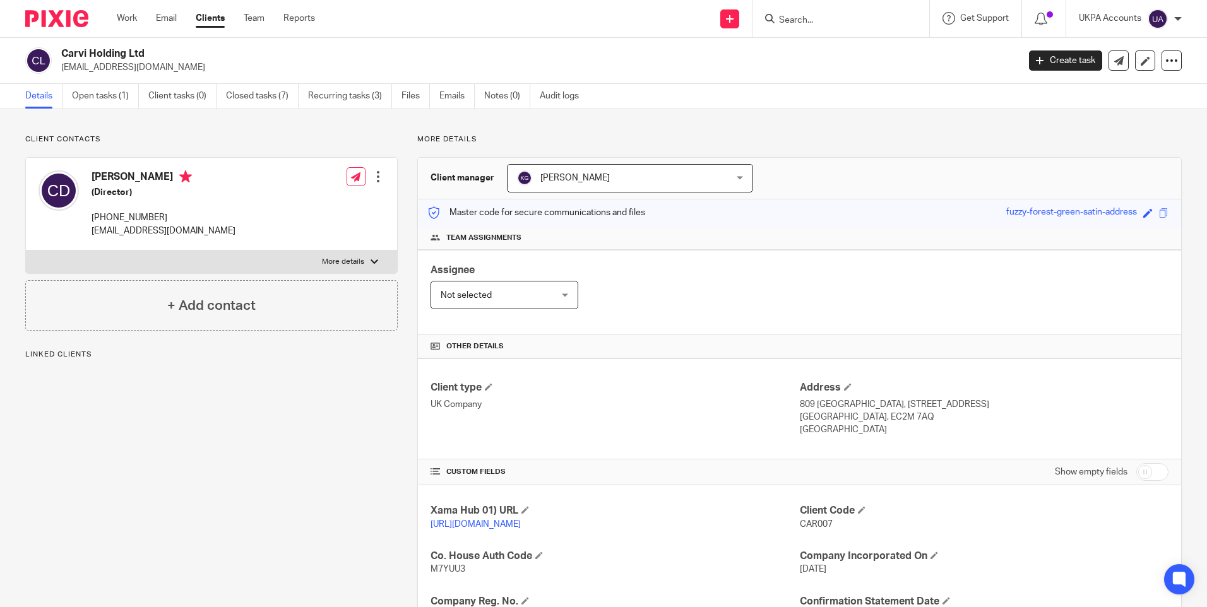
click at [569, 130] on div "Client contacts [PERSON_NAME] (Director) [PHONE_NUMBER] [EMAIL_ADDRESS][DOMAIN_…" at bounding box center [603, 478] width 1207 height 738
click at [104, 97] on link "Open tasks (1)" at bounding box center [105, 96] width 67 height 25
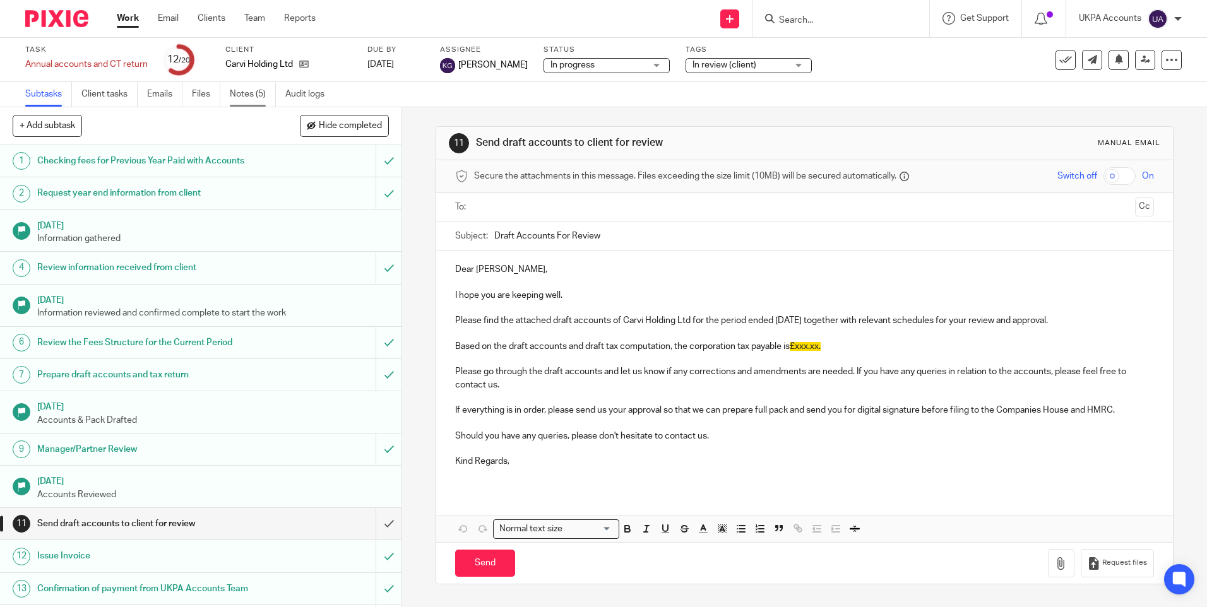
click at [257, 92] on link "Notes (5)" at bounding box center [253, 94] width 46 height 25
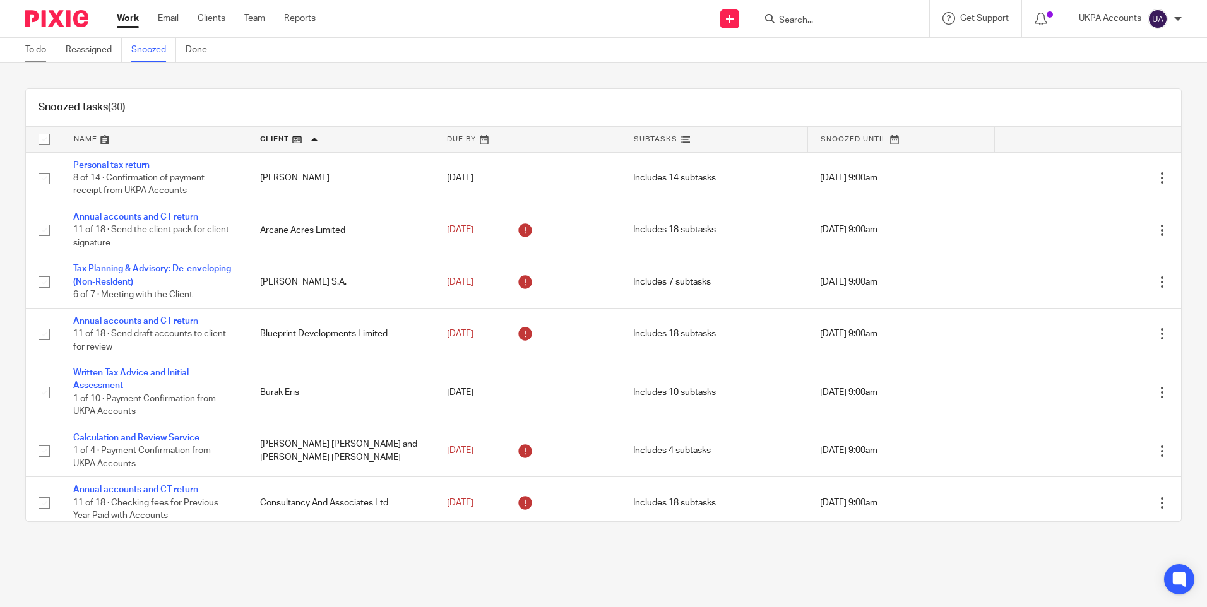
click at [30, 52] on link "To do" at bounding box center [40, 50] width 31 height 25
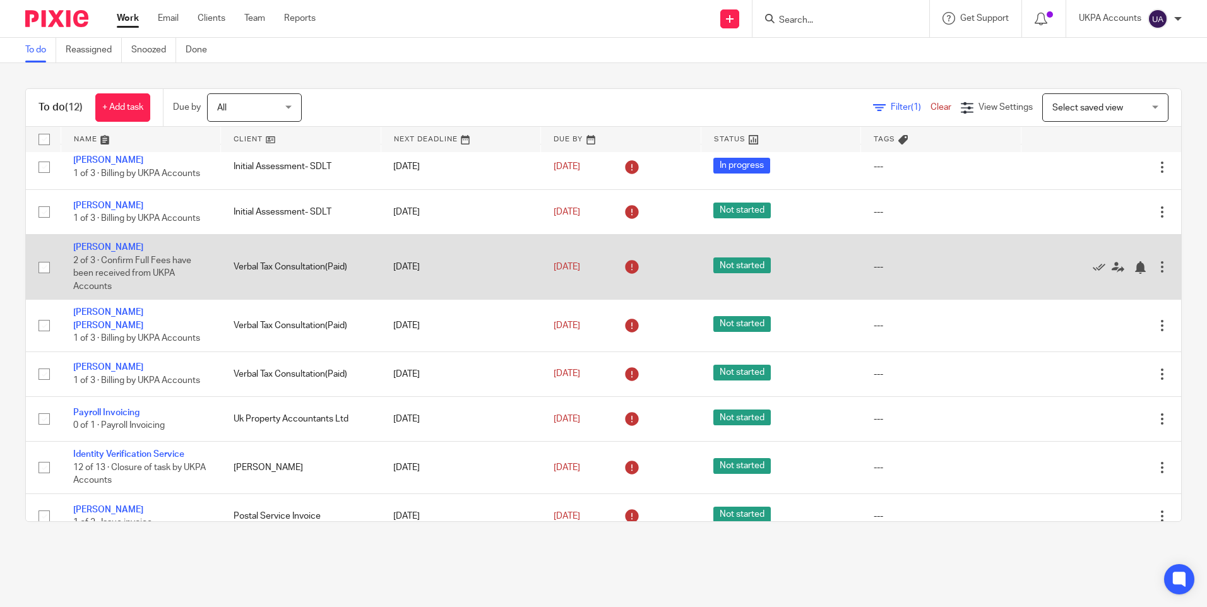
scroll to position [219, 0]
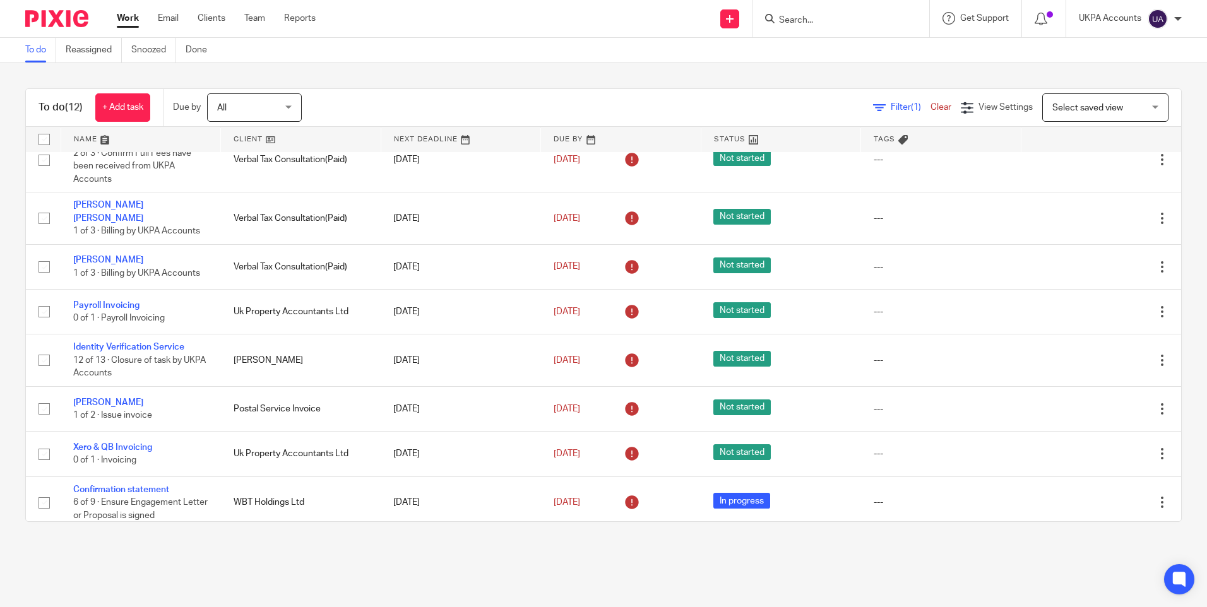
click at [127, 16] on link "Work" at bounding box center [128, 18] width 22 height 13
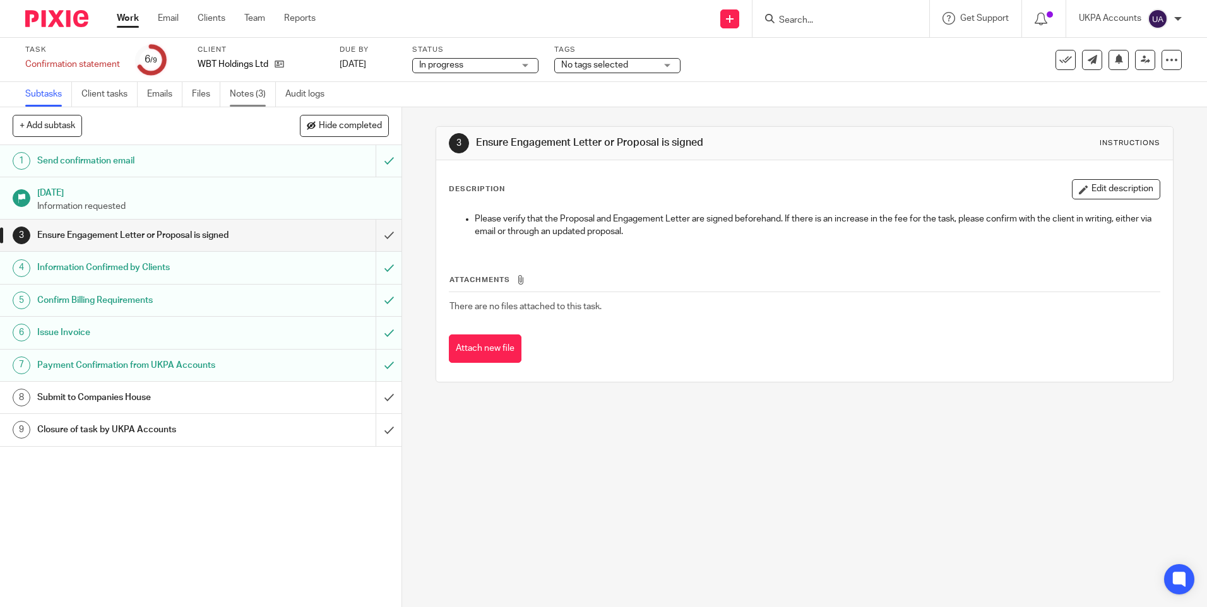
click at [263, 92] on link "Notes (3)" at bounding box center [253, 94] width 46 height 25
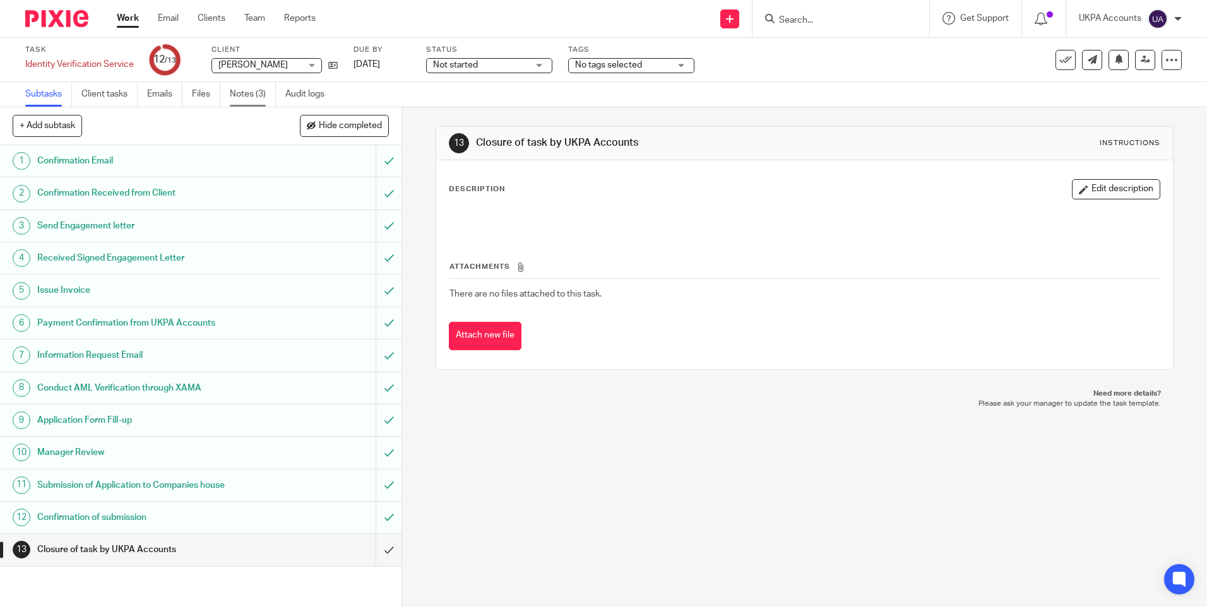
click at [257, 88] on link "Notes (3)" at bounding box center [253, 94] width 46 height 25
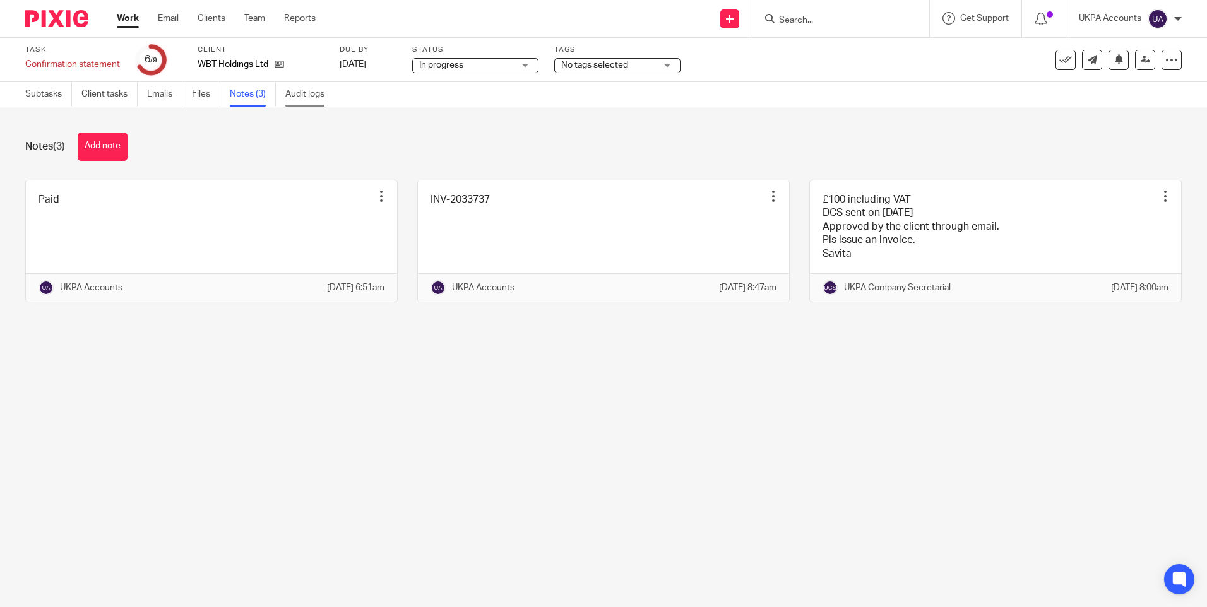
click at [315, 95] on link "Audit logs" at bounding box center [309, 94] width 49 height 25
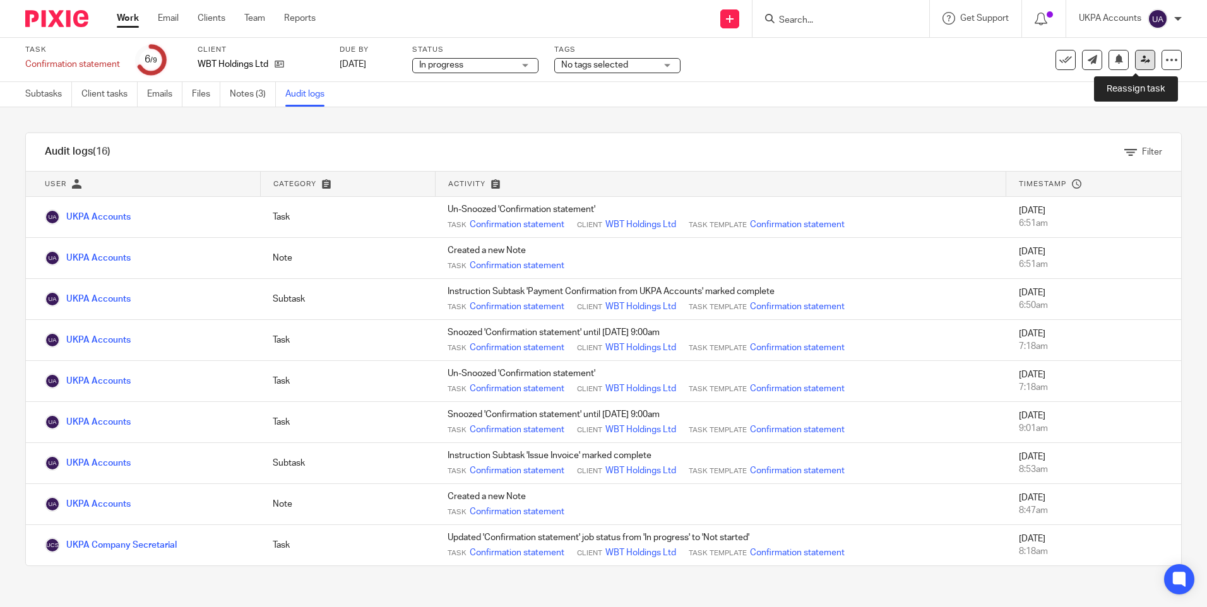
click at [1140, 60] on icon at bounding box center [1144, 59] width 9 height 9
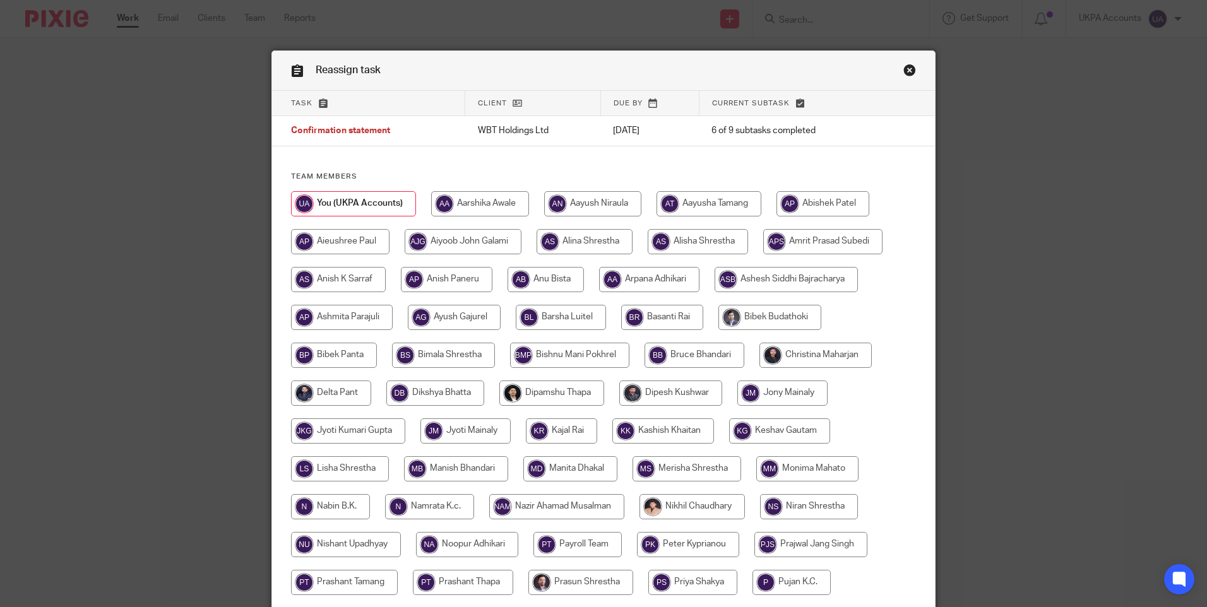
scroll to position [370, 0]
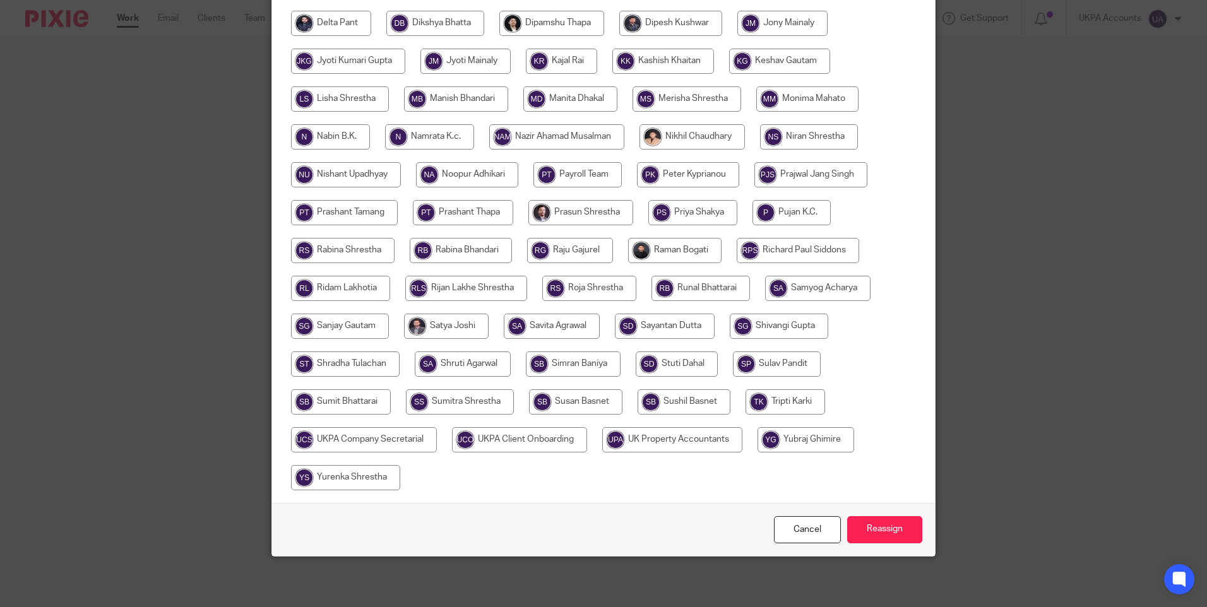
drag, startPoint x: 385, startPoint y: 444, endPoint x: 427, endPoint y: 455, distance: 43.6
click at [386, 444] on input "radio" at bounding box center [364, 439] width 146 height 25
radio input "true"
click at [885, 527] on input "Reassign" at bounding box center [884, 529] width 75 height 27
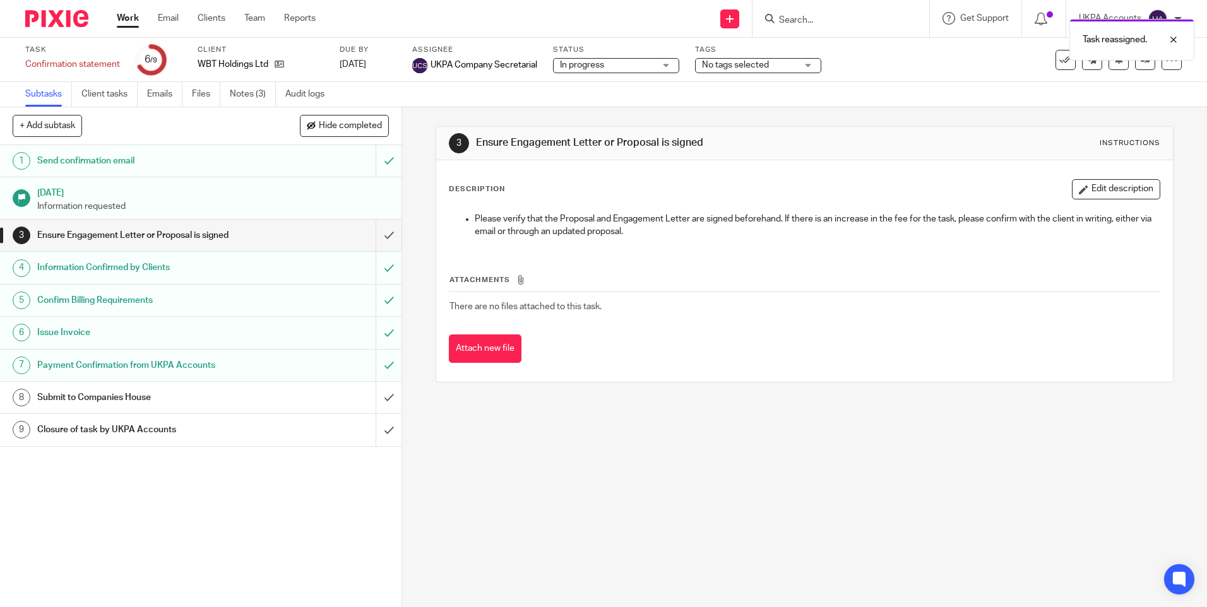
click at [727, 516] on div "3 Ensure Engagement Letter or Proposal is signed Instructions Description Edit …" at bounding box center [804, 357] width 805 height 500
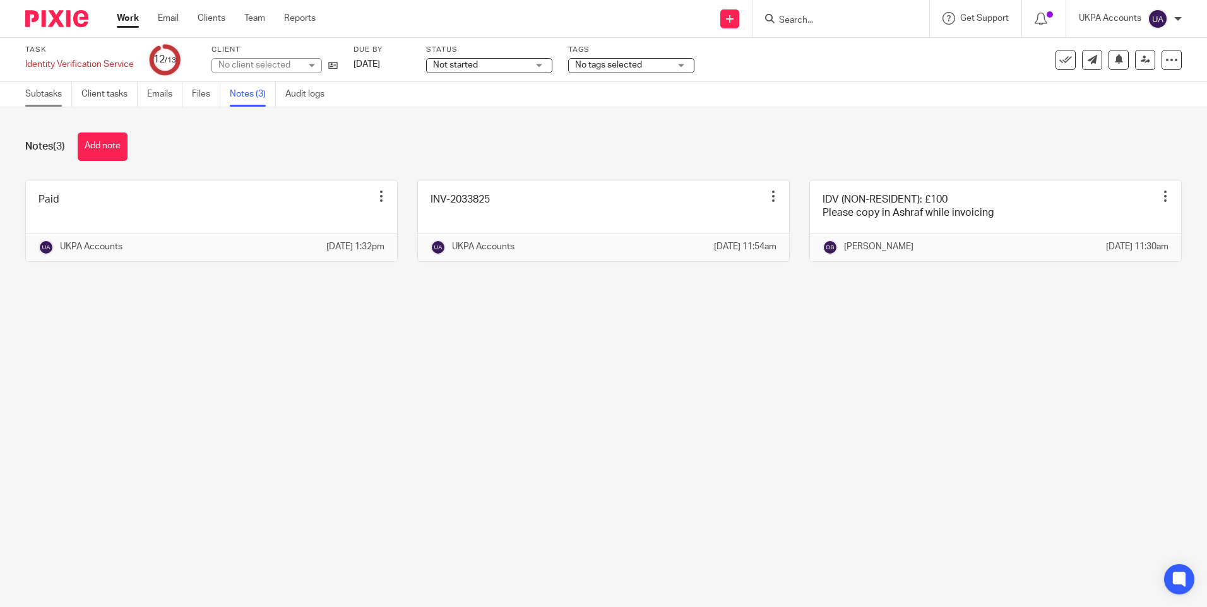
click at [35, 97] on link "Subtasks" at bounding box center [48, 94] width 47 height 25
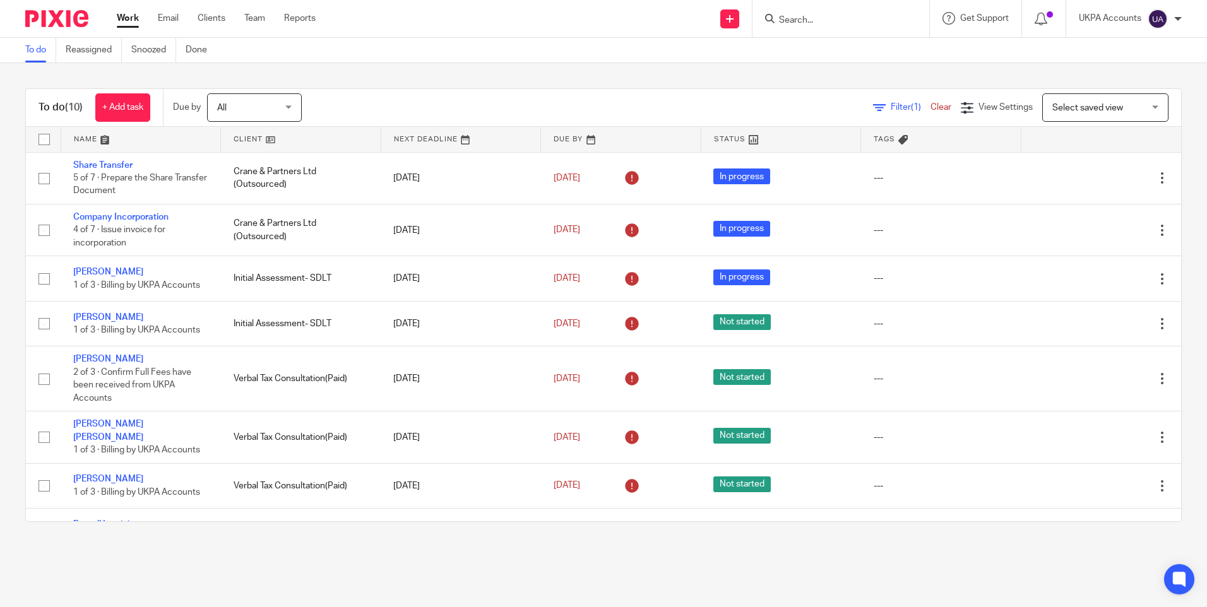
click at [37, 51] on link "To do" at bounding box center [40, 50] width 31 height 25
click at [818, 15] on input "Search" at bounding box center [835, 20] width 114 height 11
paste input "Hazoor Multi Projects UK Ltd"
type input "Hazoor Multi Projects UK Ltd"
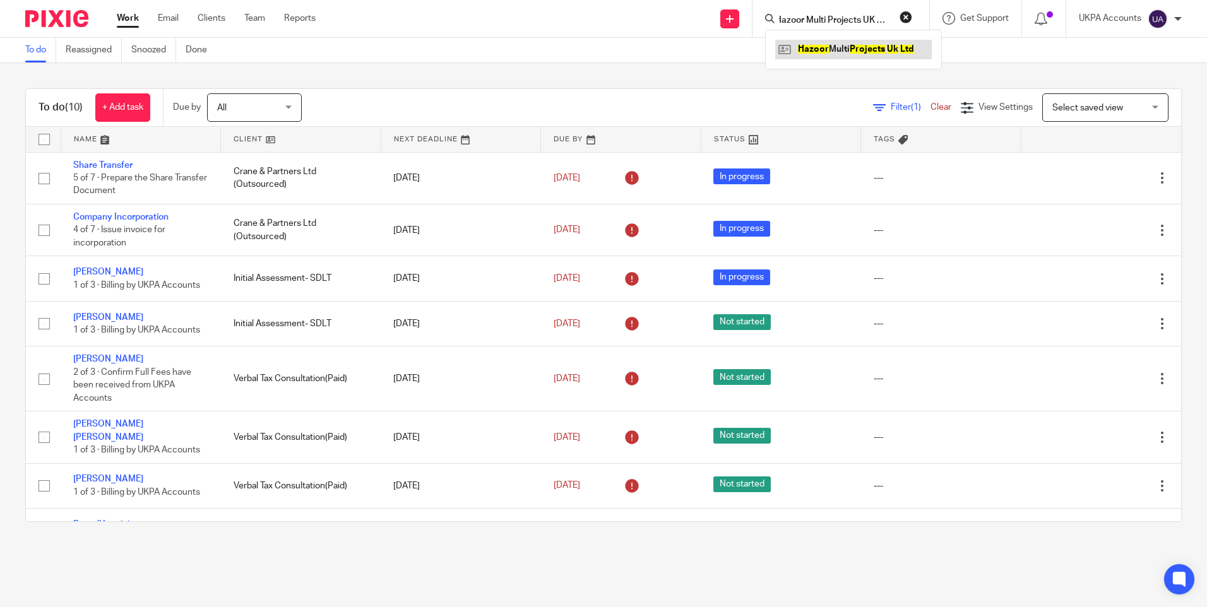
scroll to position [0, 0]
click at [867, 47] on link at bounding box center [853, 49] width 157 height 19
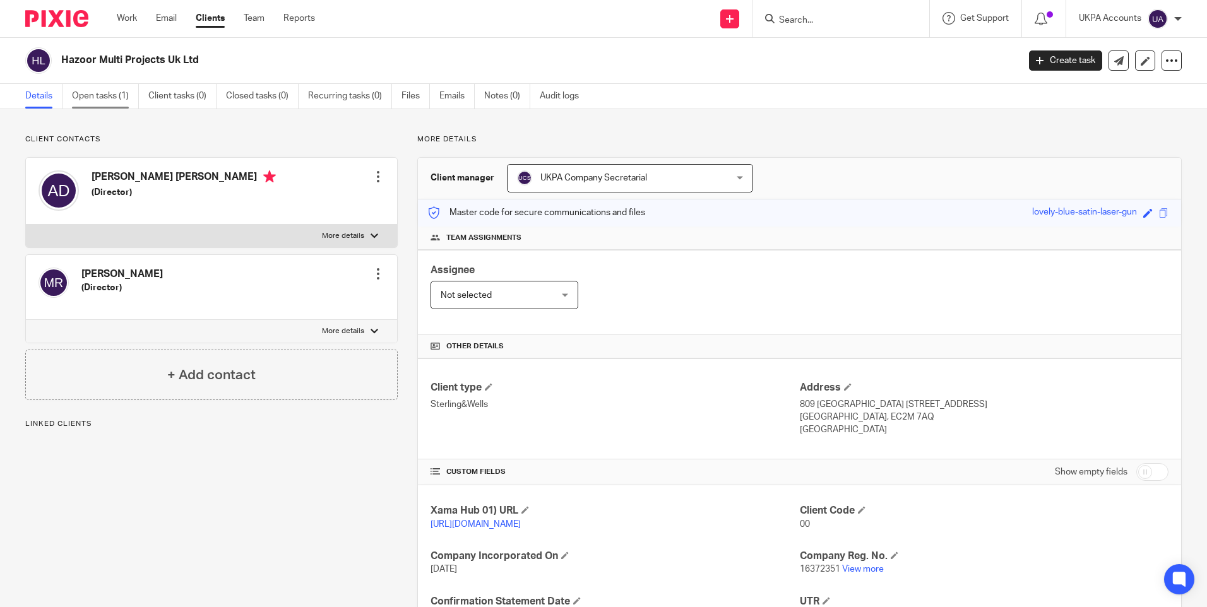
click at [118, 97] on link "Open tasks (1)" at bounding box center [105, 96] width 67 height 25
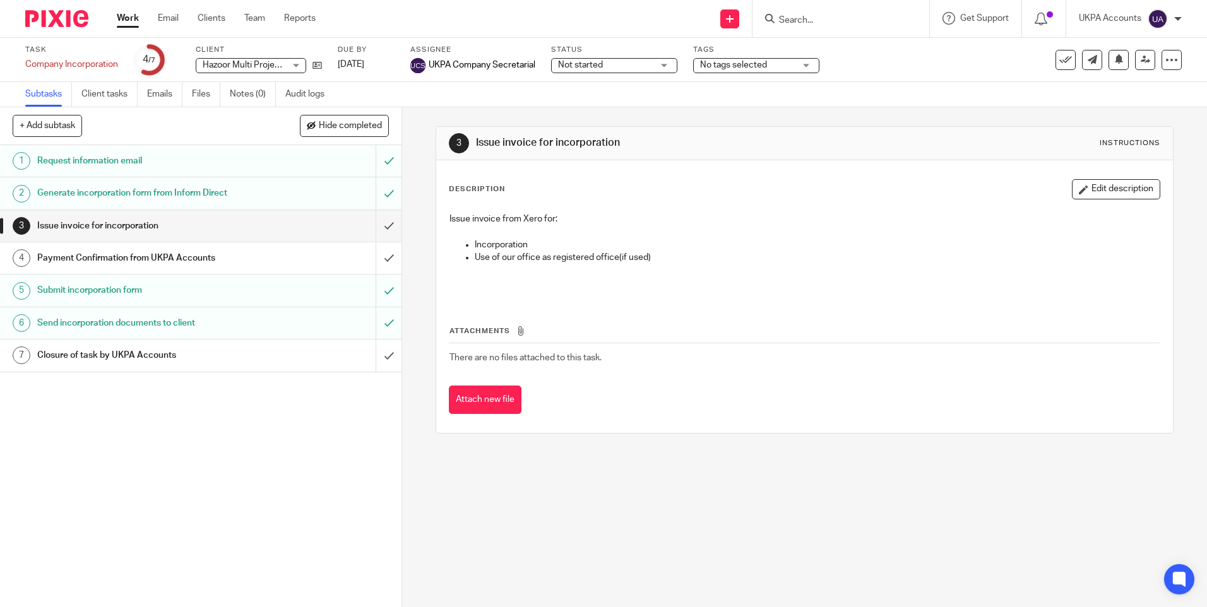
click at [459, 480] on div "3 Issue invoice for incorporation Instructions Description Edit description Iss…" at bounding box center [804, 357] width 805 height 500
click at [457, 481] on div "3 Issue invoice for incorporation Instructions Description Edit description Iss…" at bounding box center [804, 357] width 805 height 500
click at [329, 383] on div "1 Request information email 2 Generate incorporation form from Inform Direct 3 …" at bounding box center [200, 376] width 401 height 462
click at [132, 17] on link "Work" at bounding box center [128, 18] width 22 height 13
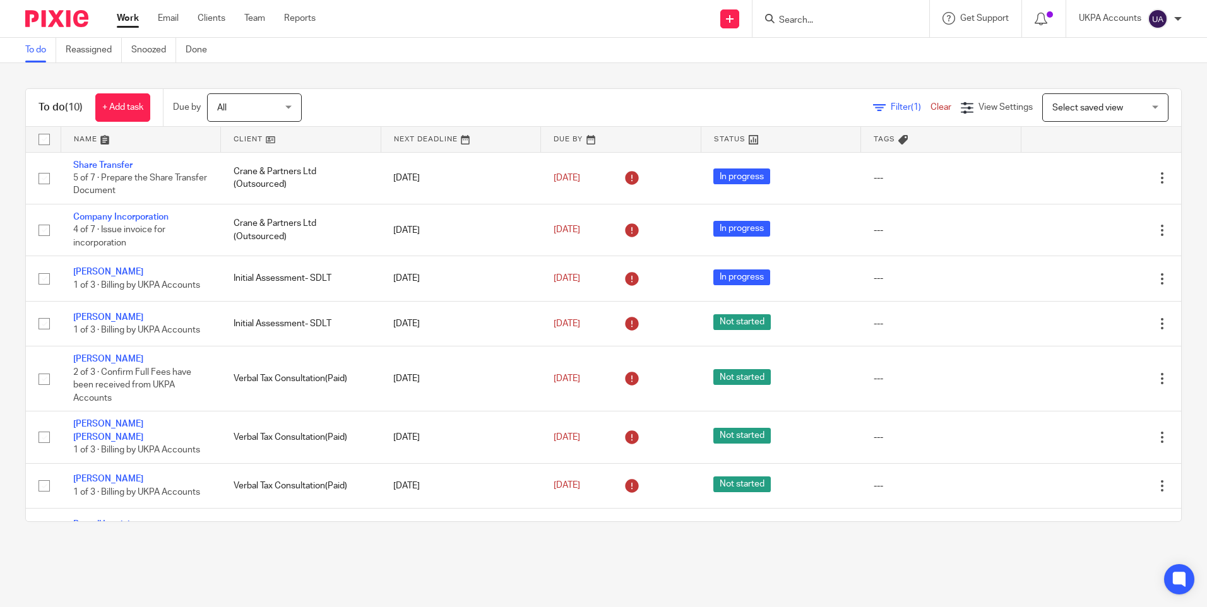
click at [830, 23] on input "Search" at bounding box center [835, 20] width 114 height 11
paste input "Rlees Properties Limited"
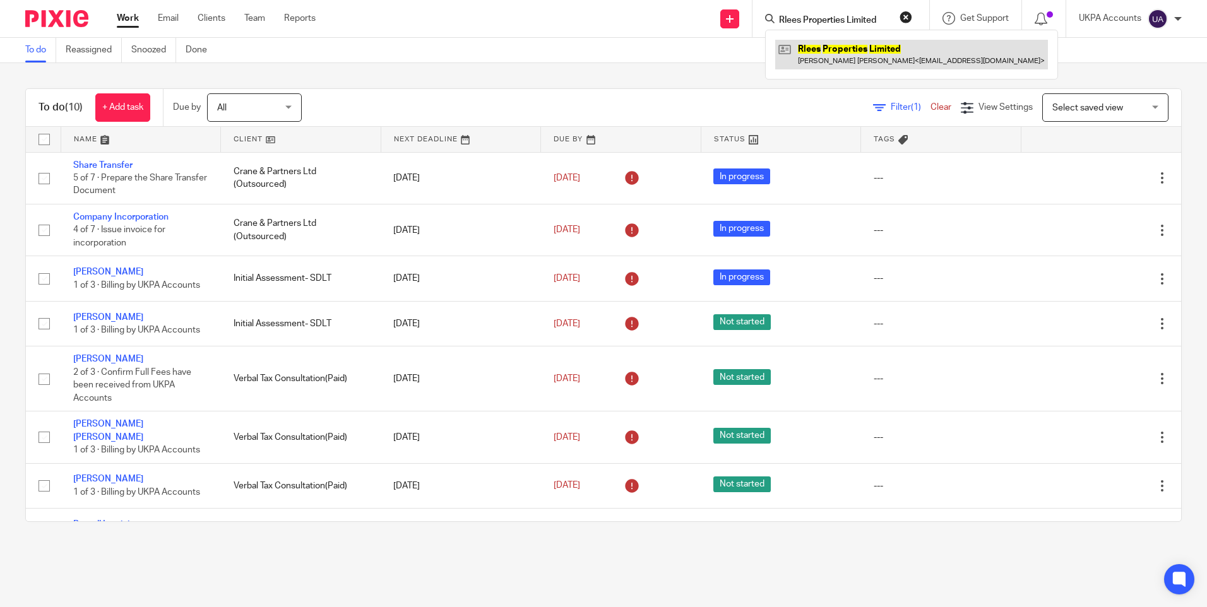
type input "Rlees Properties Limited"
click at [39, 50] on link "To do" at bounding box center [40, 50] width 31 height 25
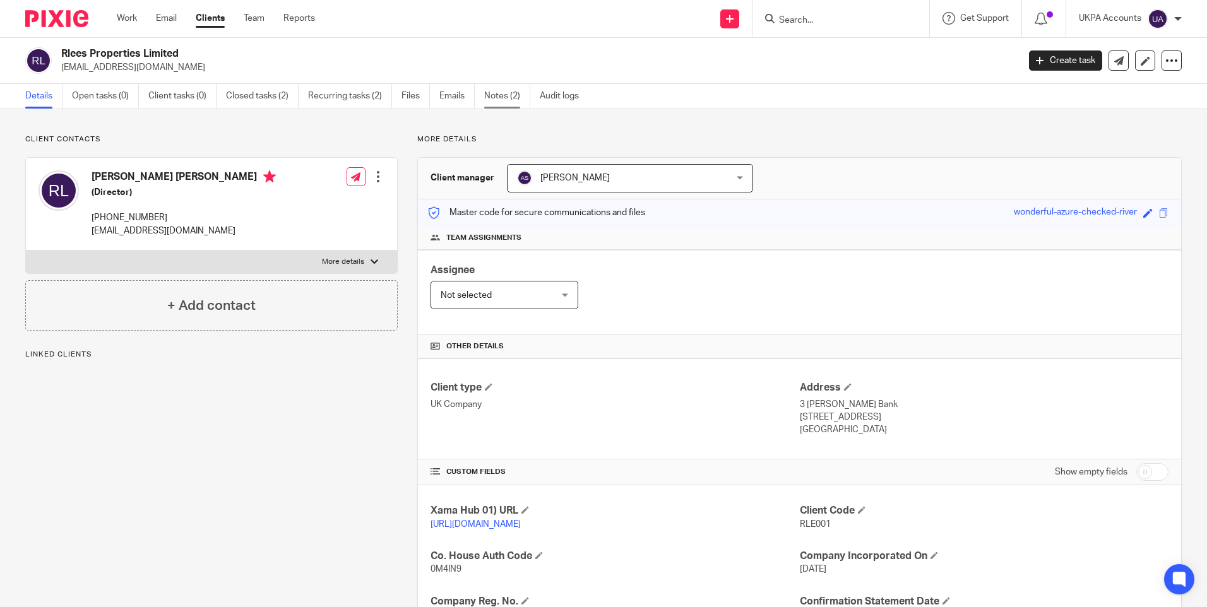
click at [516, 97] on link "Notes (2)" at bounding box center [507, 96] width 46 height 25
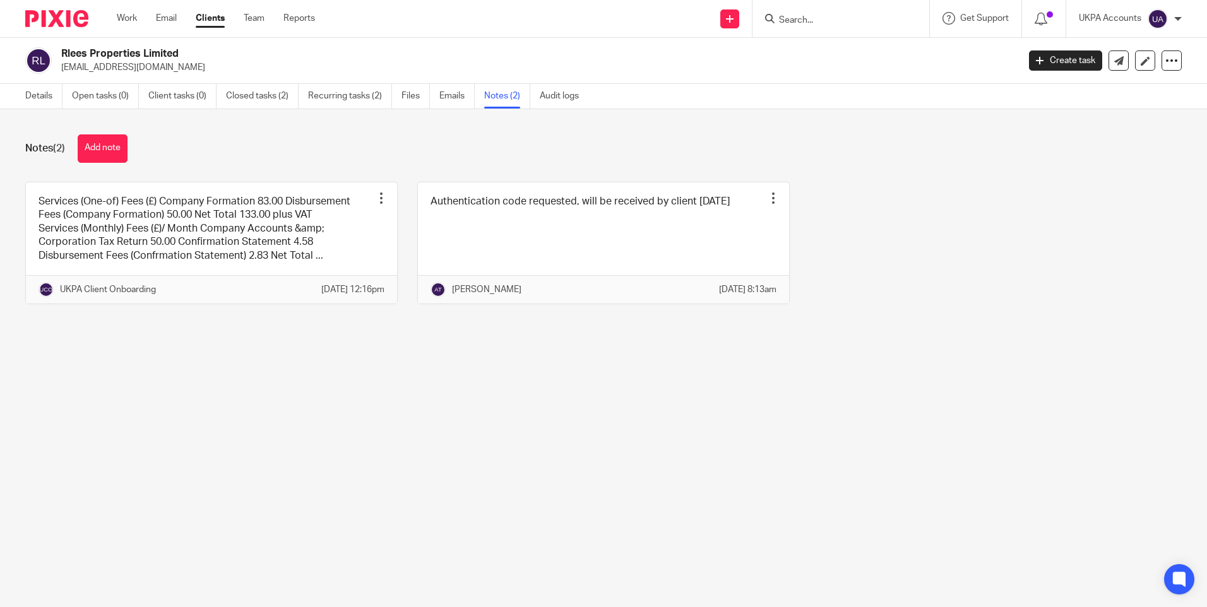
click at [151, 71] on p "[EMAIL_ADDRESS][DOMAIN_NAME]" at bounding box center [535, 67] width 949 height 13
click at [150, 71] on p "[EMAIL_ADDRESS][DOMAIN_NAME]" at bounding box center [535, 67] width 949 height 13
copy main "rhiannon16.lees@gmail.com Create task Update from Companies House Export data M…"
click at [621, 423] on main "Rlees Properties Limited rhiannon16.lees@gmail.com Create task Update from Comp…" at bounding box center [603, 303] width 1207 height 607
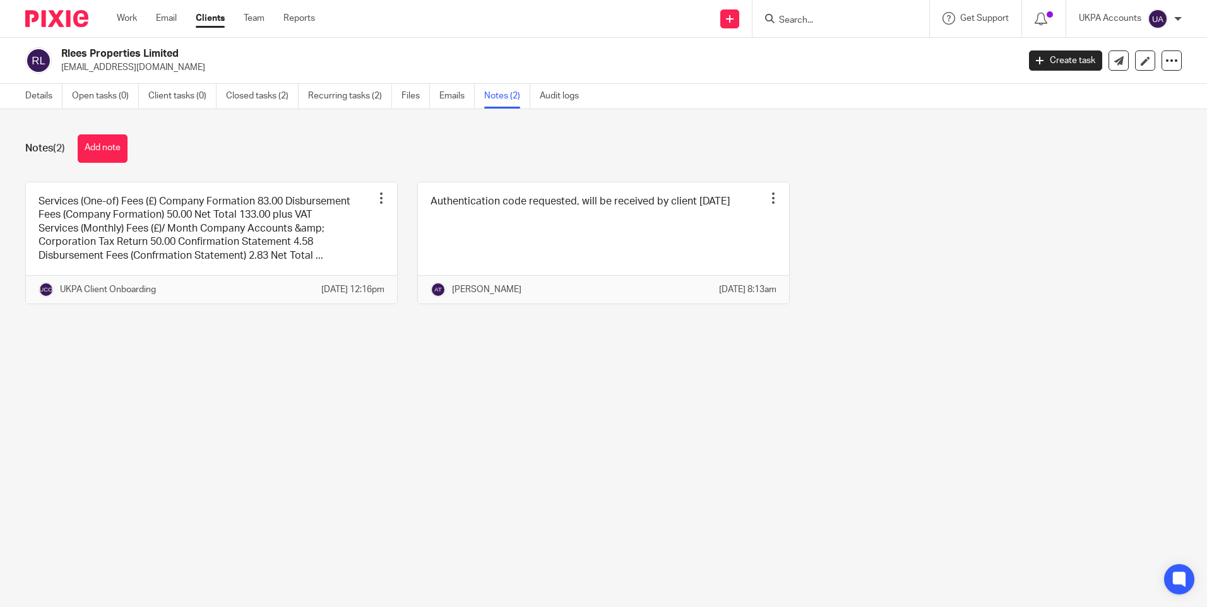
drag, startPoint x: 648, startPoint y: 411, endPoint x: 640, endPoint y: 420, distance: 11.6
click at [648, 412] on main "Rlees Properties Limited rhiannon16.lees@gmail.com Create task Update from Comp…" at bounding box center [603, 303] width 1207 height 607
click at [775, 388] on main "Rlees Properties Limited rhiannon16.lees@gmail.com Create task Update from Comp…" at bounding box center [603, 303] width 1207 height 607
click at [43, 97] on link "Details" at bounding box center [43, 96] width 37 height 25
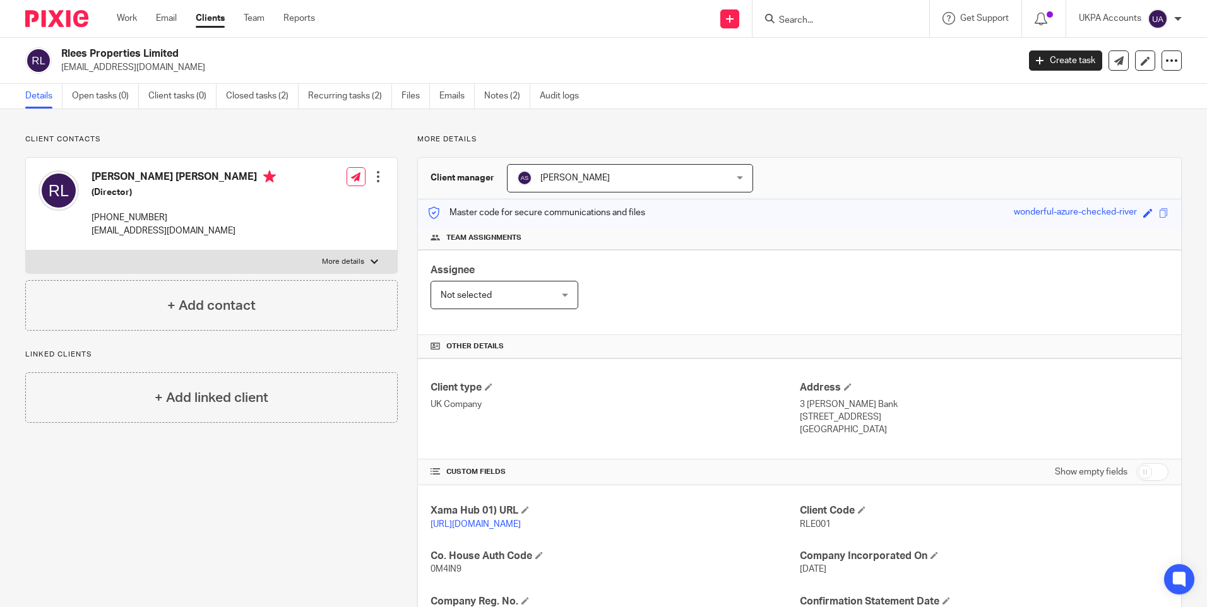
click at [211, 469] on div "Client contacts [PERSON_NAME] [PERSON_NAME] (Director) [PHONE_NUMBER] [EMAIL_AD…" at bounding box center [202, 432] width 392 height 597
click at [113, 176] on h4 "[PERSON_NAME] [PERSON_NAME]" at bounding box center [184, 178] width 184 height 16
copy h4 "[PERSON_NAME]"
click at [133, 52] on h2 "Rlees Properties Limited" at bounding box center [440, 53] width 759 height 13
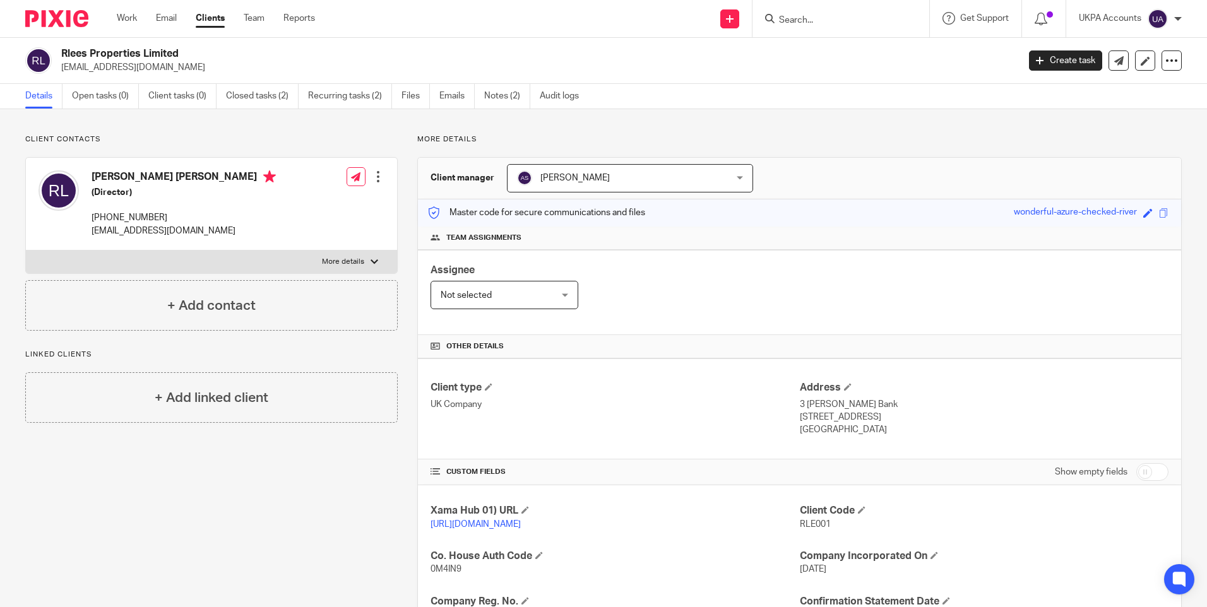
click at [133, 52] on h2 "Rlees Properties Limited" at bounding box center [440, 53] width 759 height 13
copy div "Rlees Properties Limited"
click at [164, 50] on h2 "Rlees Properties Limited" at bounding box center [440, 53] width 759 height 13
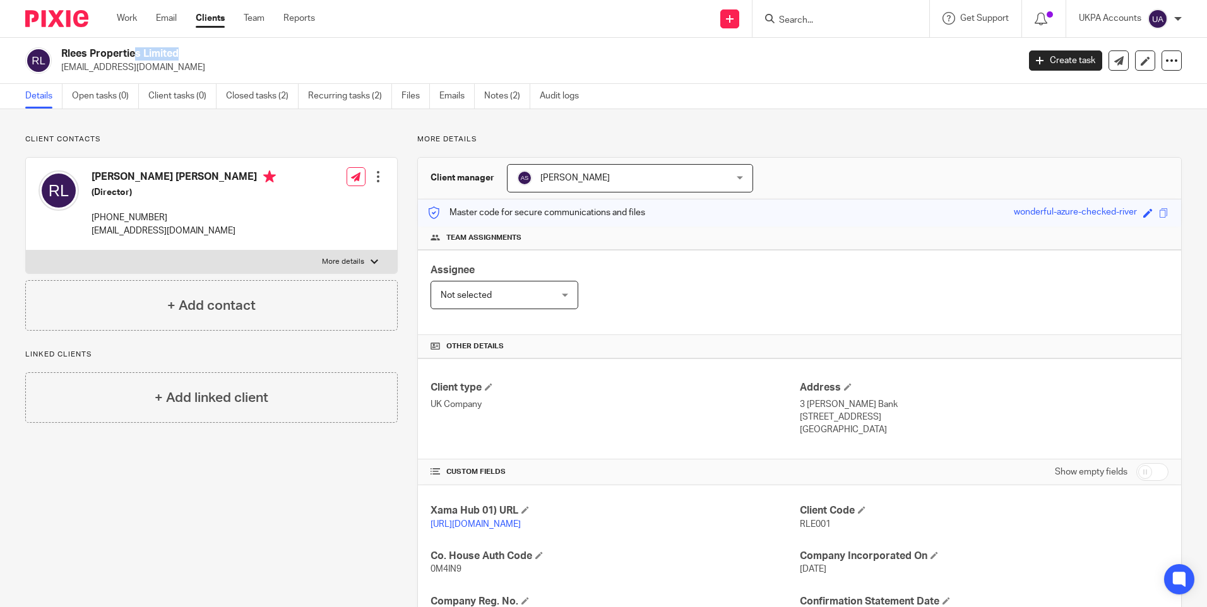
click at [164, 50] on h2 "Rlees Properties Limited" at bounding box center [440, 53] width 759 height 13
click at [798, 17] on input "Search" at bounding box center [835, 20] width 114 height 11
paste input "DBH Property Partners Limited"
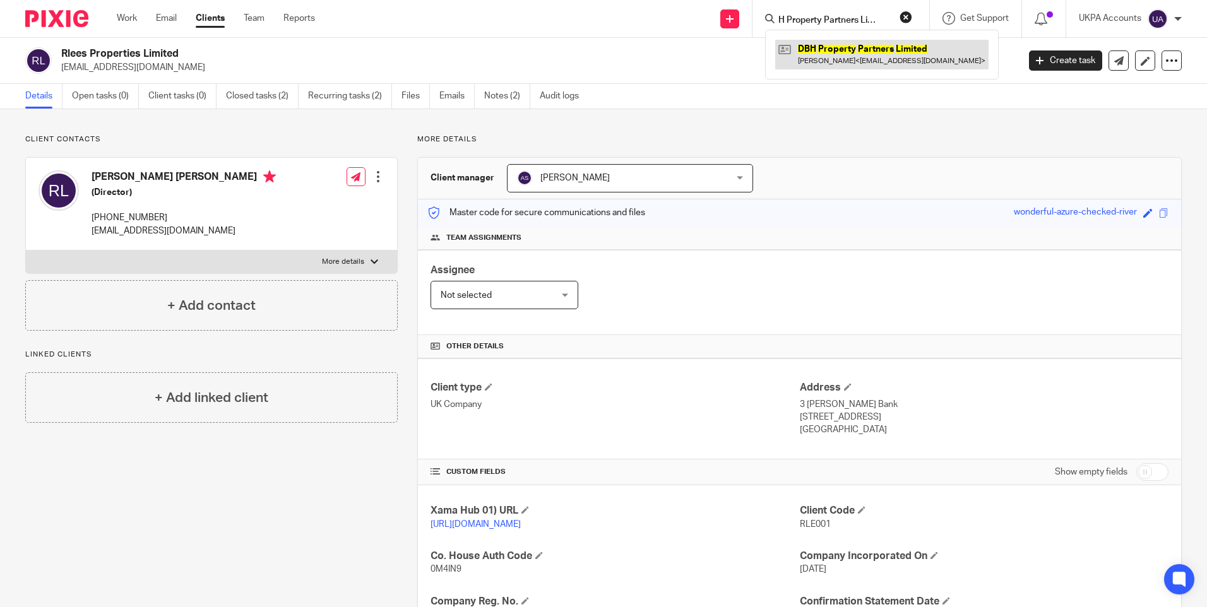
type input "DBH Property Partners Limited"
click at [831, 49] on link at bounding box center [881, 54] width 213 height 29
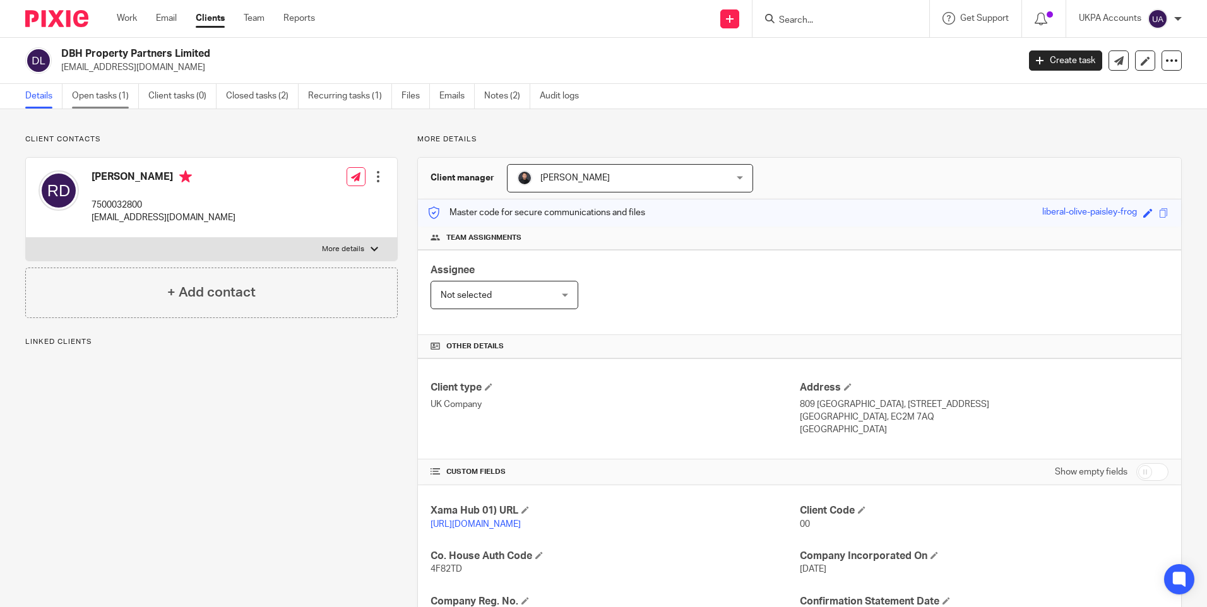
click at [119, 104] on link "Open tasks (1)" at bounding box center [105, 96] width 67 height 25
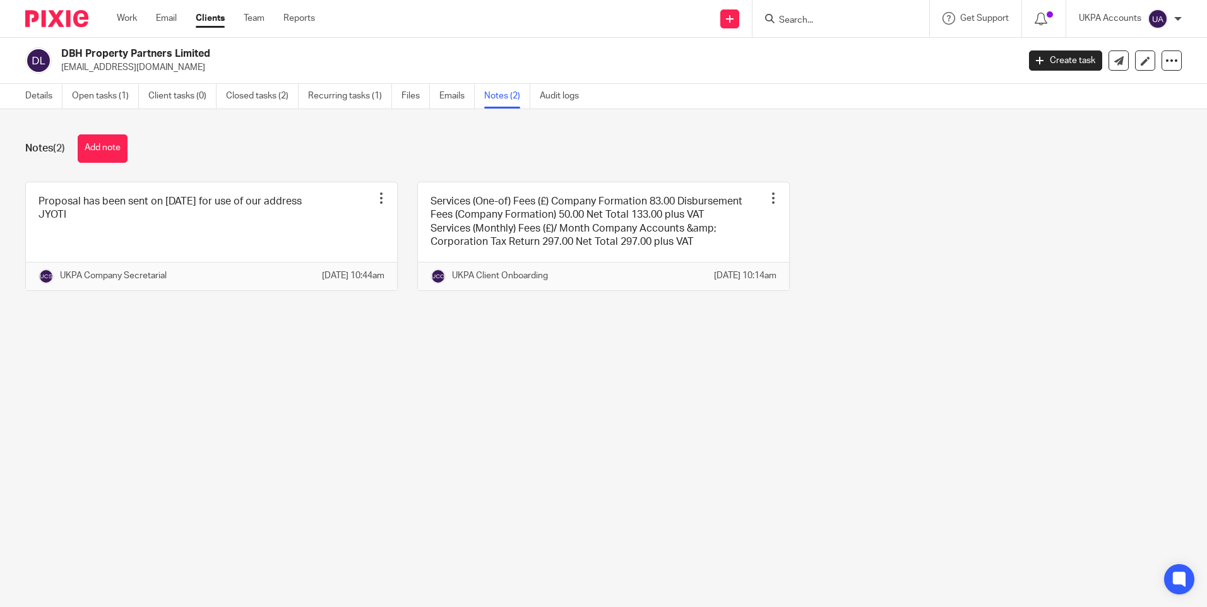
click at [133, 68] on p "[EMAIL_ADDRESS][DOMAIN_NAME]" at bounding box center [535, 67] width 949 height 13
copy main "[EMAIL_ADDRESS][DOMAIN_NAME] Create task Update from Companies House Export dat…"
click at [572, 503] on main "DBH Property Partners Limited [EMAIL_ADDRESS][DOMAIN_NAME] Create task Update f…" at bounding box center [603, 303] width 1207 height 607
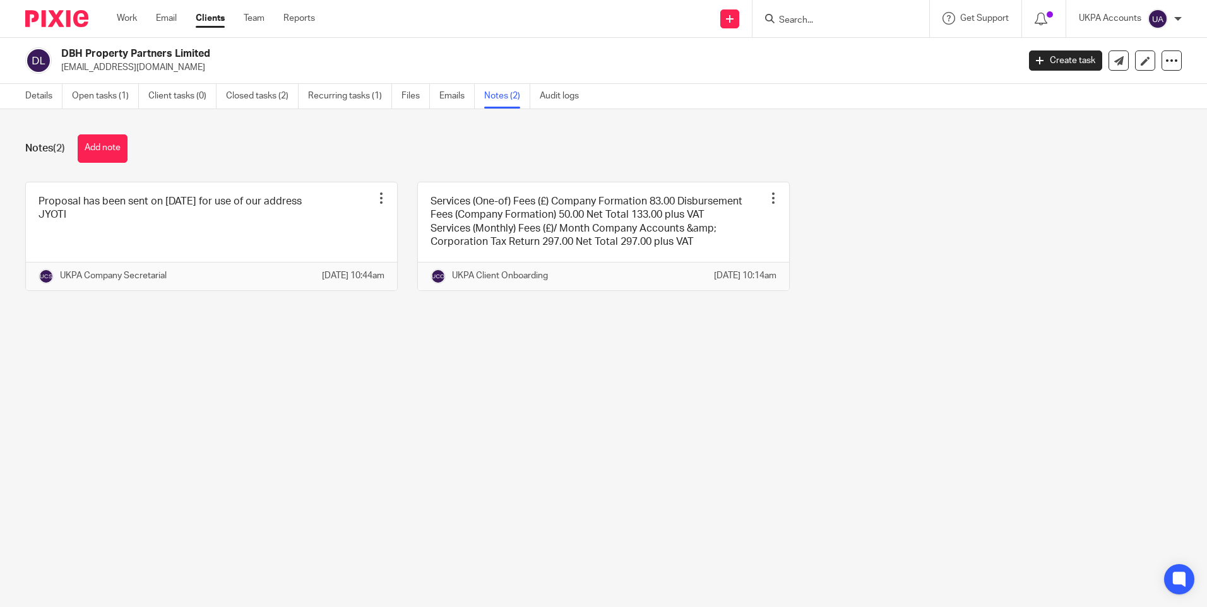
click at [345, 540] on main "DBH Property Partners Limited [EMAIL_ADDRESS][DOMAIN_NAME] Create task Update f…" at bounding box center [603, 303] width 1207 height 607
click at [564, 411] on main "DBH Property Partners Limited [EMAIL_ADDRESS][DOMAIN_NAME] Create task Update f…" at bounding box center [603, 303] width 1207 height 607
click at [750, 428] on main "DBH Property Partners Limited richarddupoy@hotmail.com Create task Update from …" at bounding box center [603, 303] width 1207 height 607
click at [37, 98] on link "Details" at bounding box center [43, 96] width 37 height 25
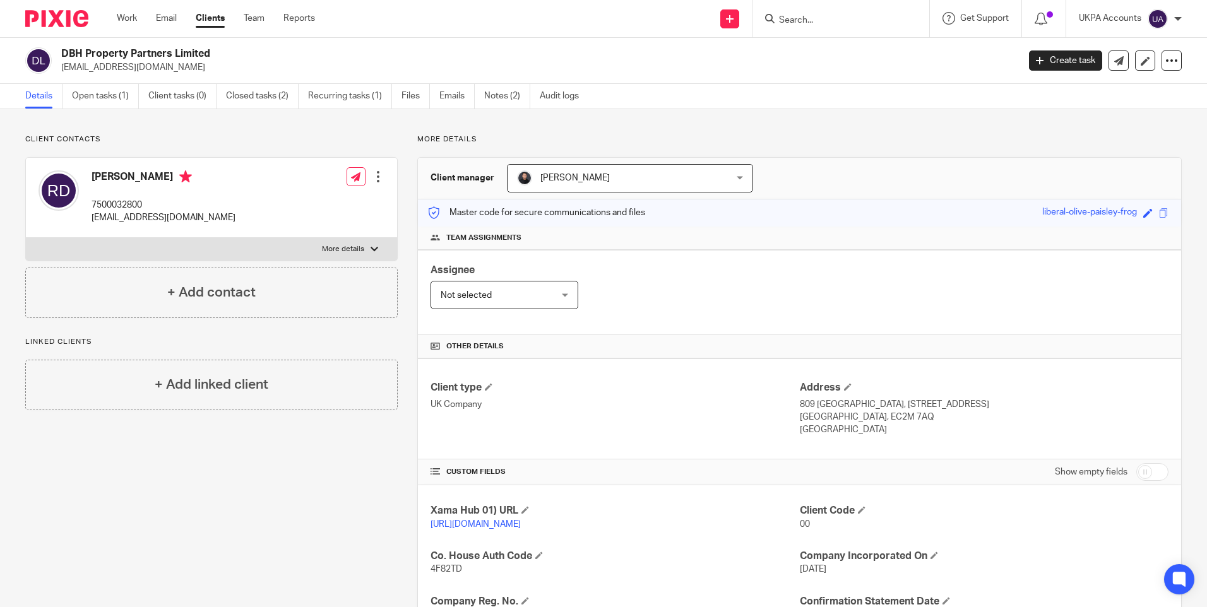
click at [169, 56] on h2 "DBH Property Partners Limited" at bounding box center [440, 53] width 759 height 13
copy div "DBH Property Partners Limited"
click at [109, 179] on h4 "[PERSON_NAME]" at bounding box center [164, 178] width 144 height 16
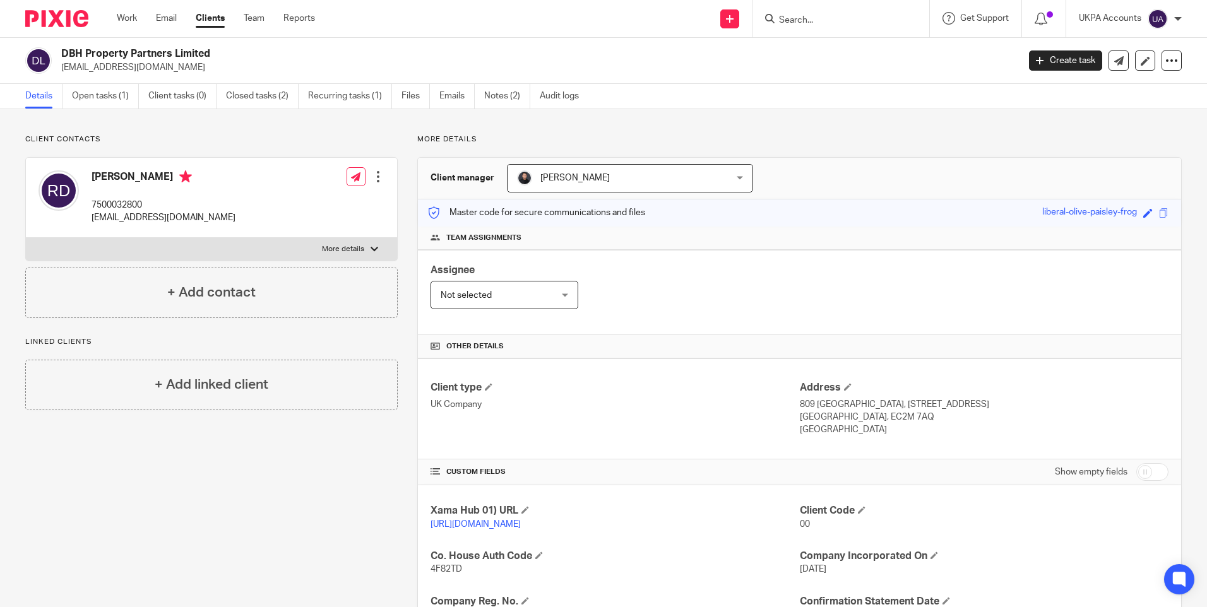
click at [109, 179] on h4 "[PERSON_NAME]" at bounding box center [164, 178] width 144 height 16
copy h4 "[PERSON_NAME]"
click at [161, 54] on h2 "DBH Property Partners Limited" at bounding box center [440, 53] width 759 height 13
click at [160, 54] on h2 "DBH Property Partners Limited" at bounding box center [440, 53] width 759 height 13
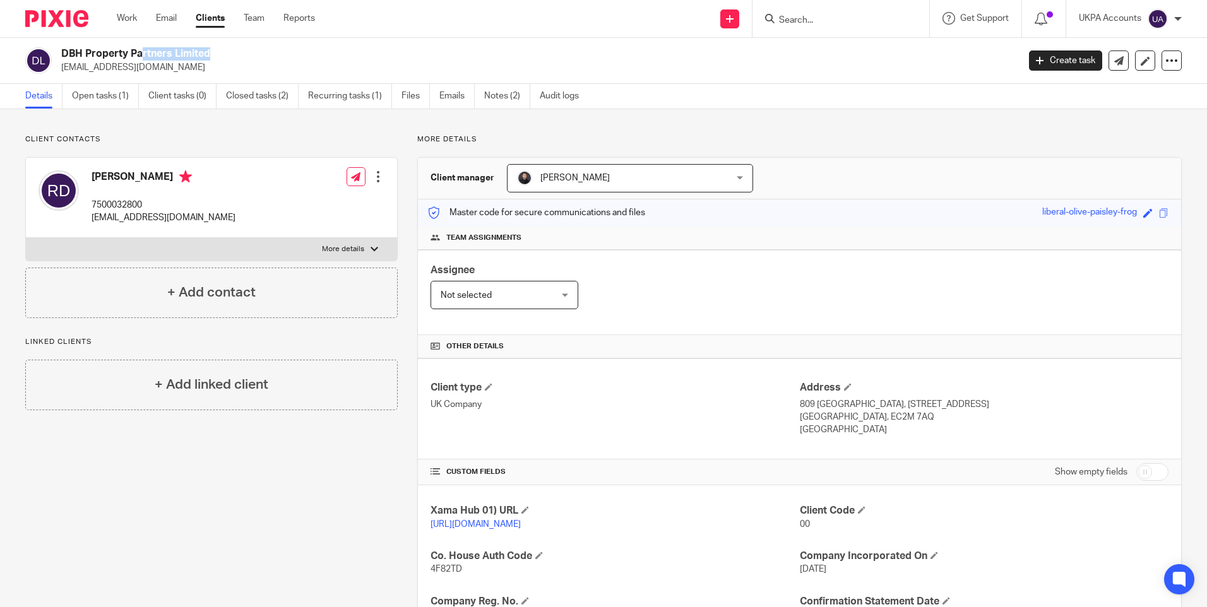
copy div "DBH Property Partners Limited"
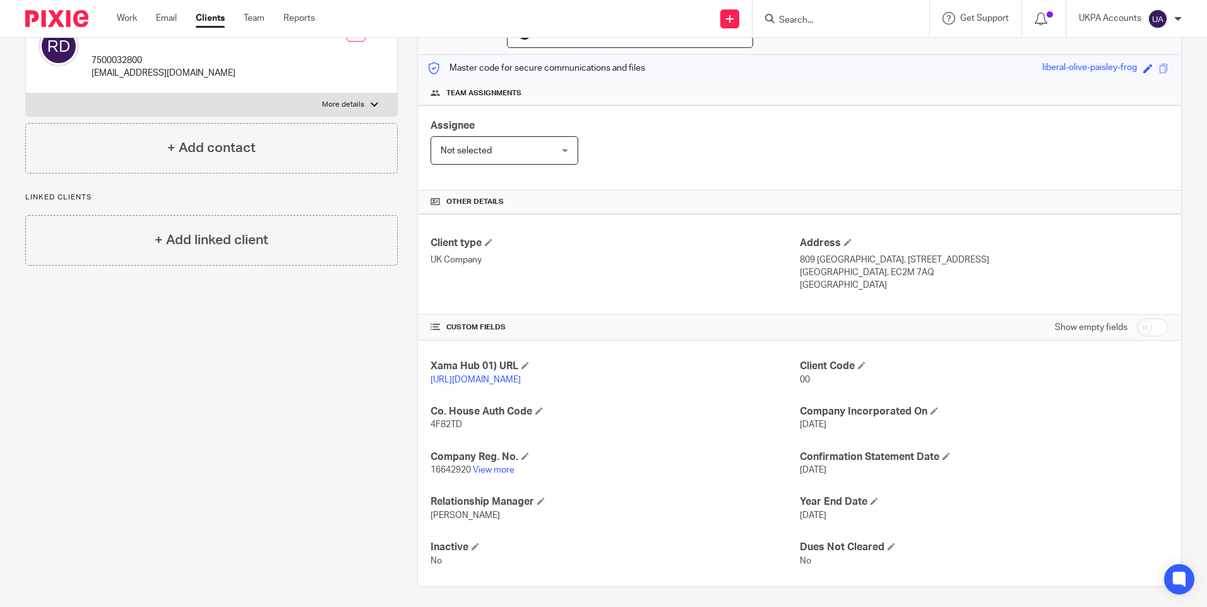
scroll to position [162, 0]
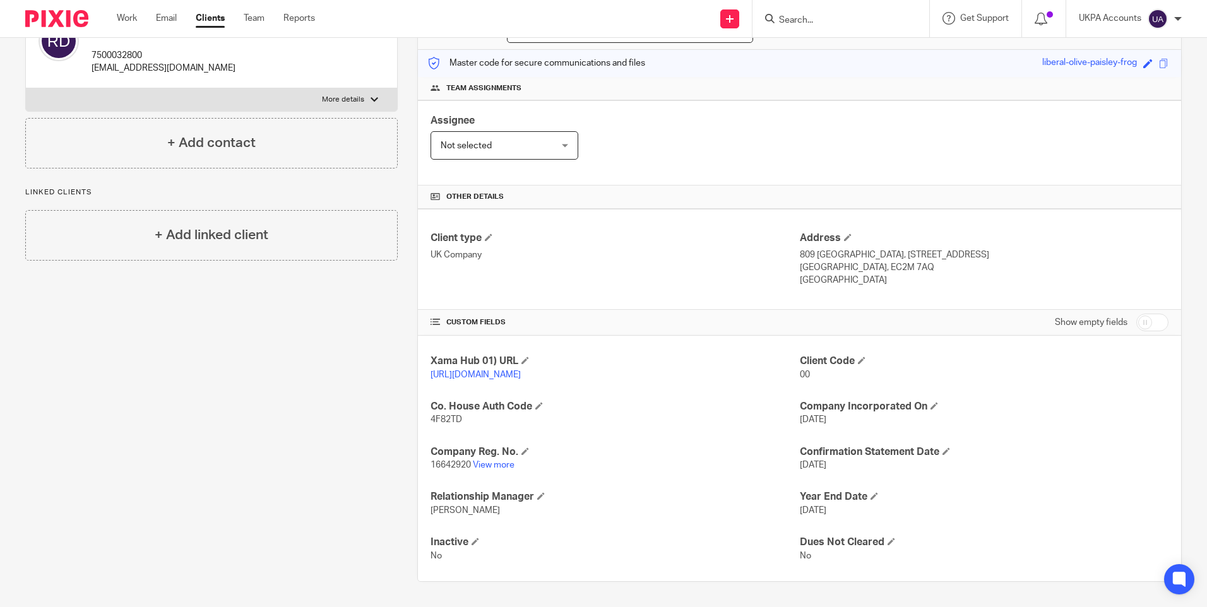
drag, startPoint x: 297, startPoint y: 394, endPoint x: 296, endPoint y: 381, distance: 12.6
click at [299, 394] on div "Client contacts Richard Paul Dupoy 7500032800 richarddupoy@hotmail.com Edit con…" at bounding box center [202, 283] width 392 height 597
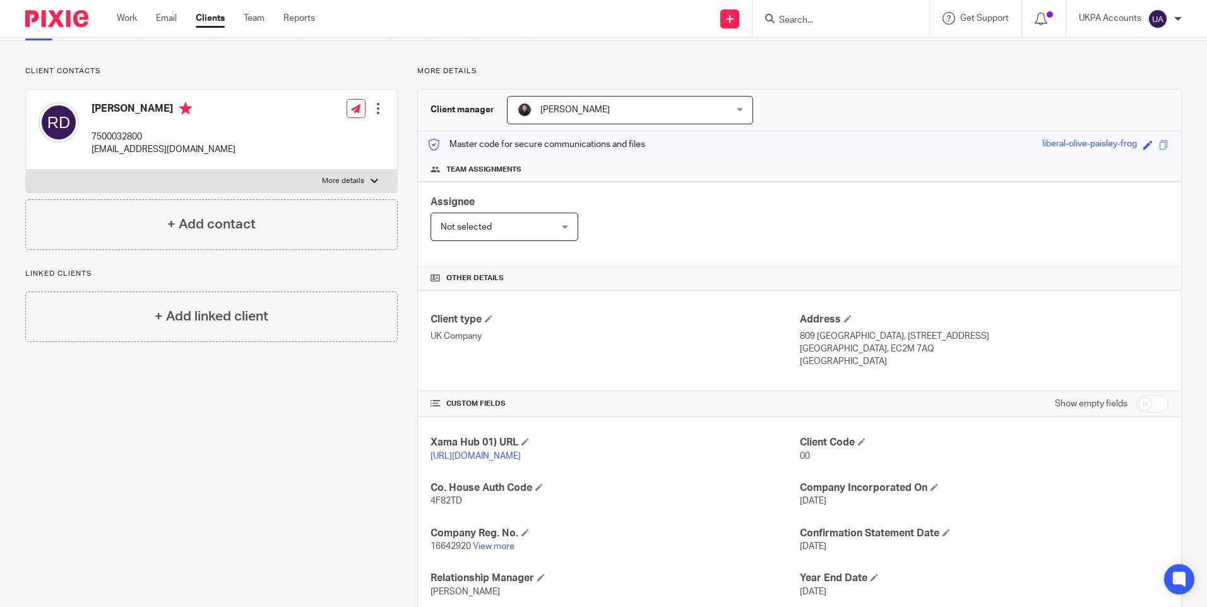
scroll to position [0, 0]
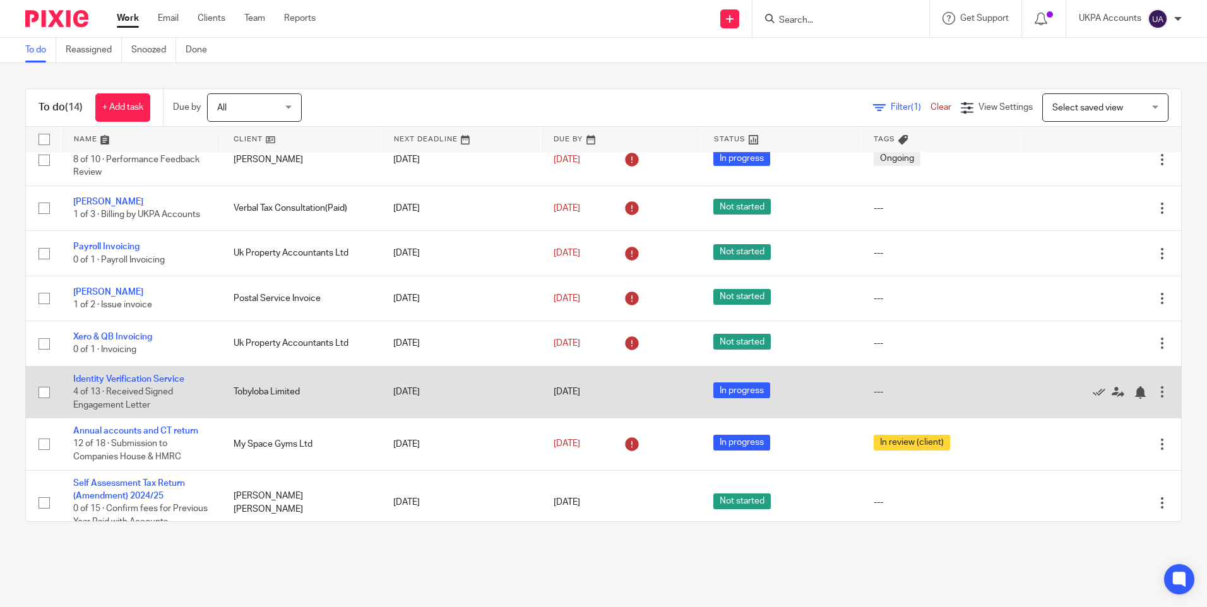
scroll to position [349, 0]
